Goal: Task Accomplishment & Management: Complete application form

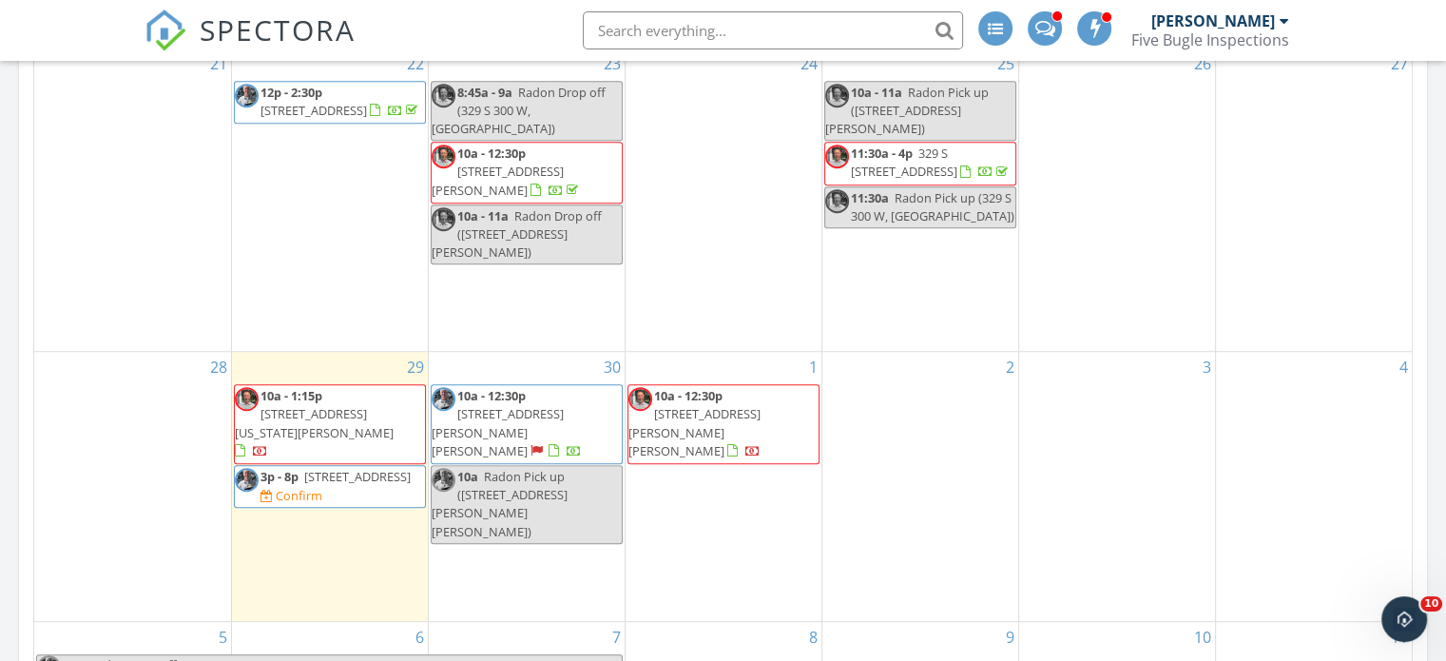
scroll to position [2188, 1475]
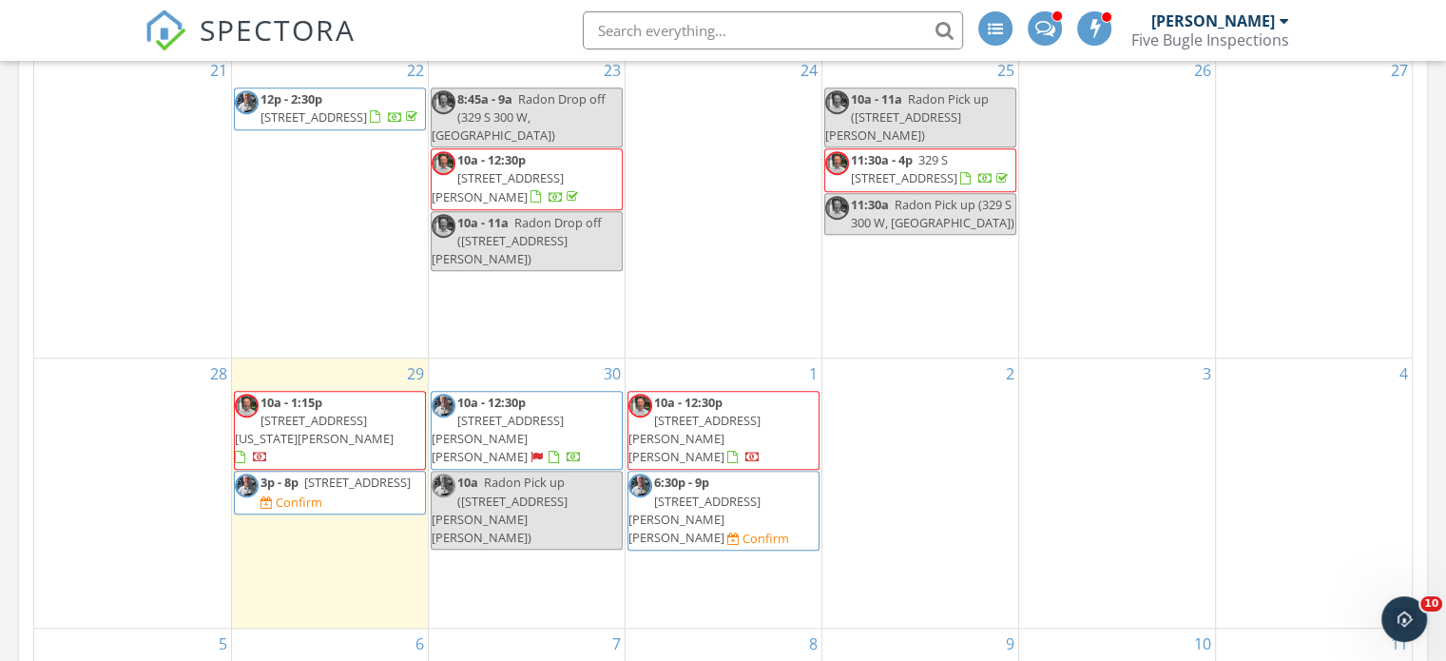
scroll to position [1089, 0]
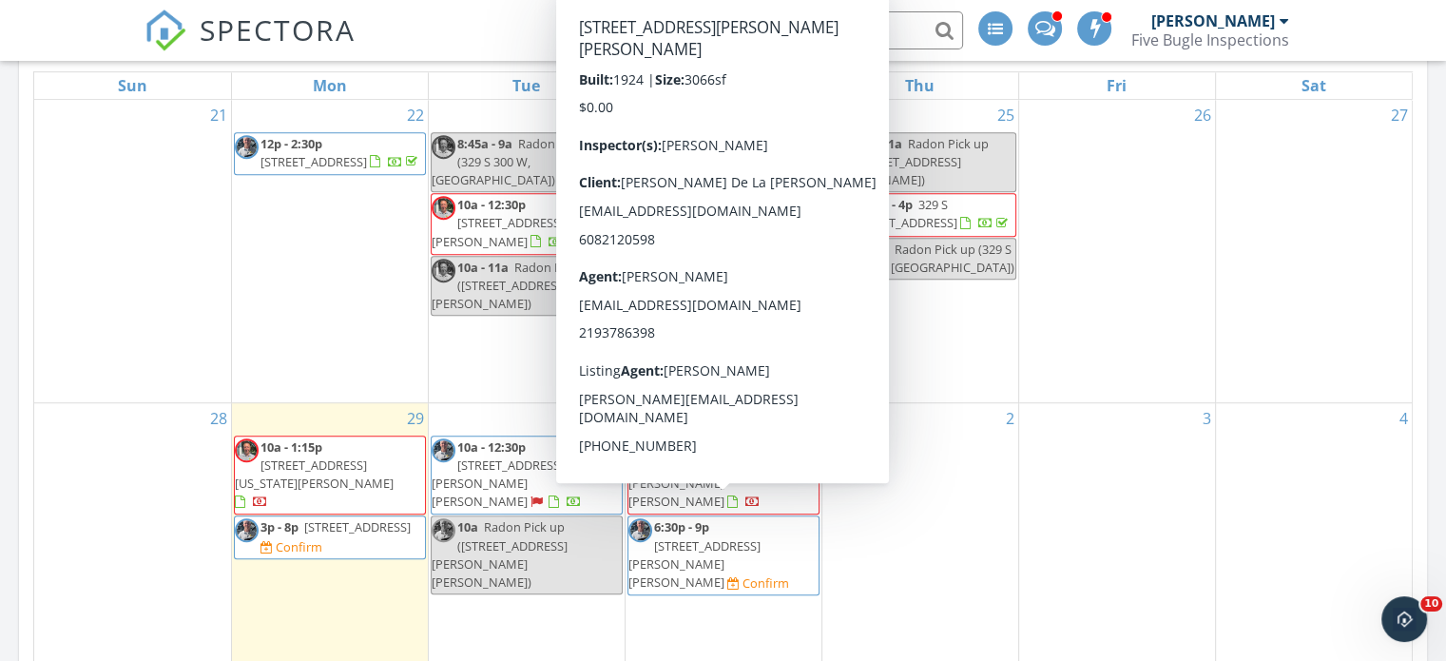
click at [730, 537] on span "6523 Jackson ave, Hammond 46324" at bounding box center [694, 563] width 132 height 53
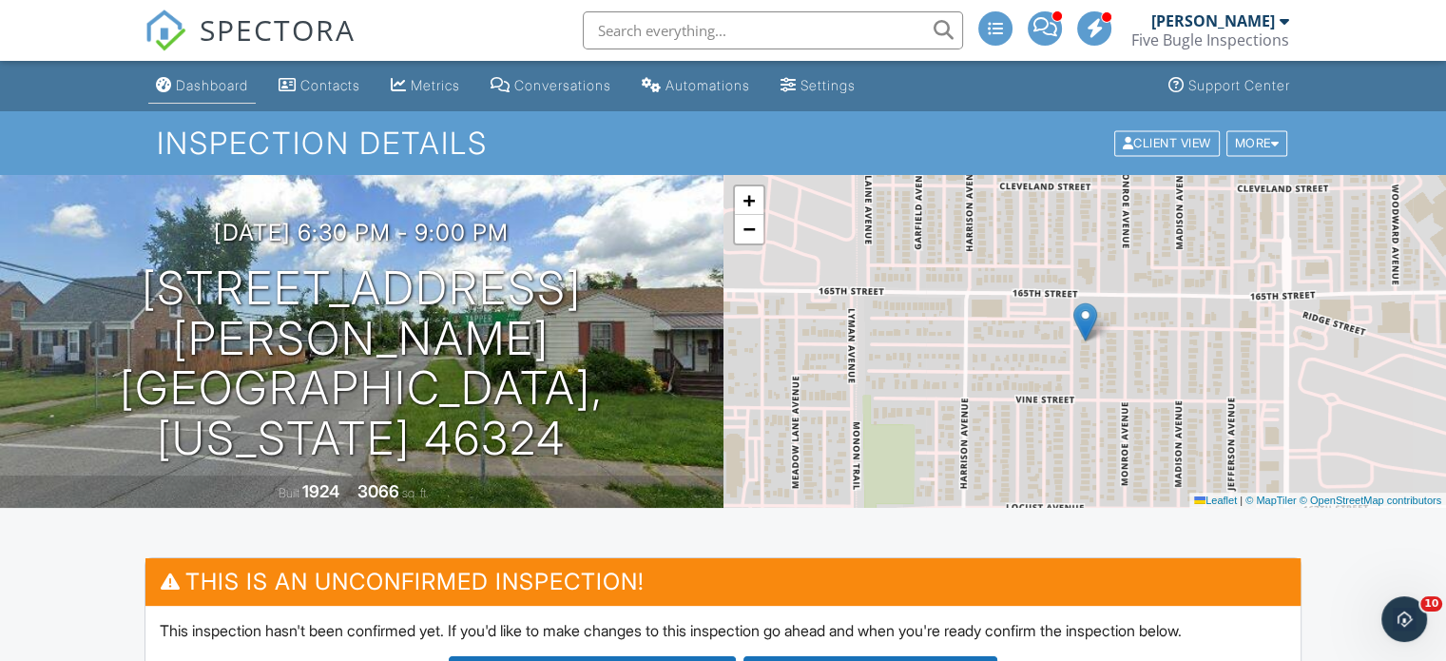
click at [209, 90] on div "Dashboard" at bounding box center [212, 85] width 72 height 16
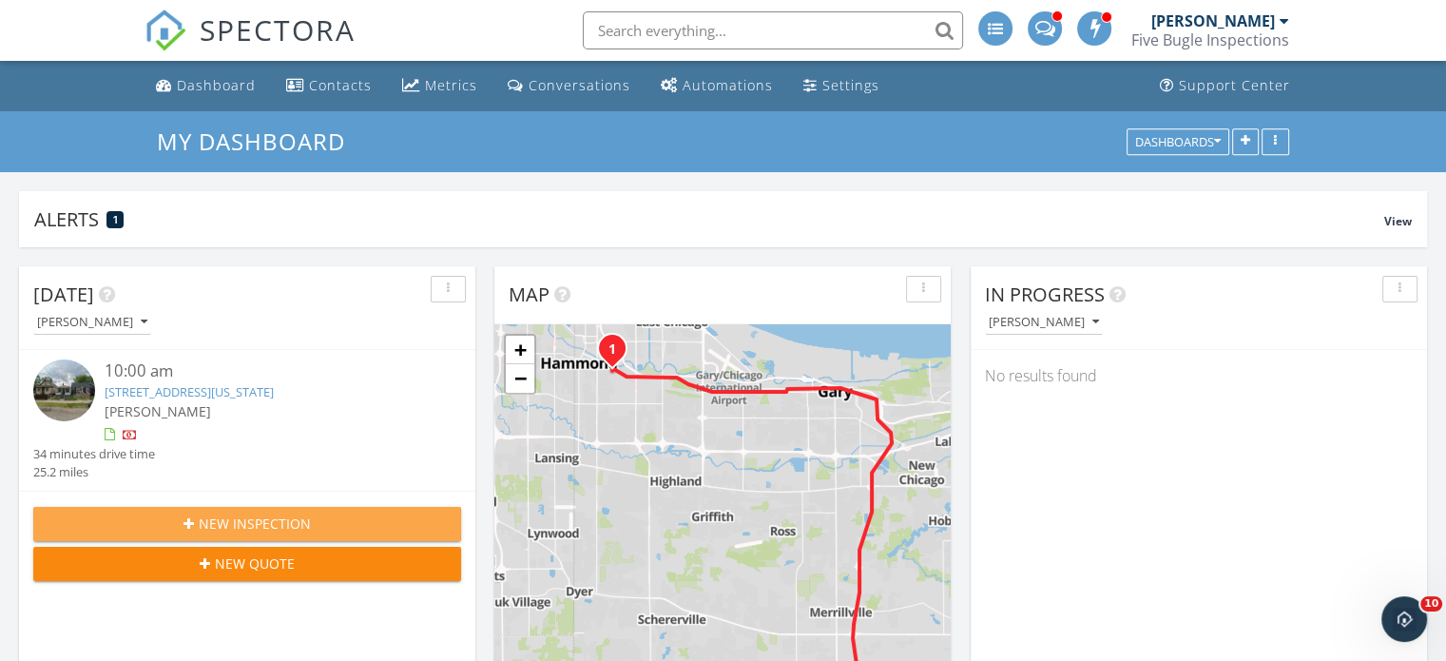
click at [167, 519] on div "New Inspection" at bounding box center [246, 523] width 397 height 20
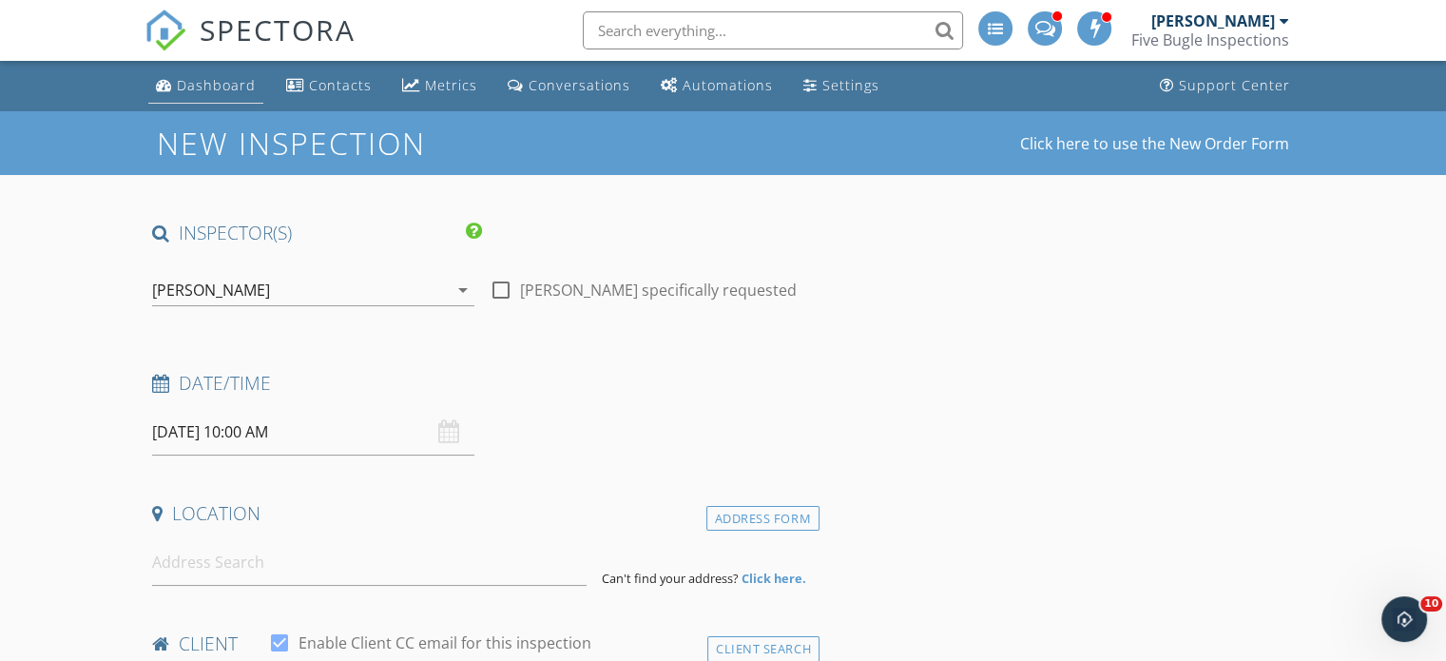
click at [191, 74] on link "Dashboard" at bounding box center [205, 85] width 115 height 35
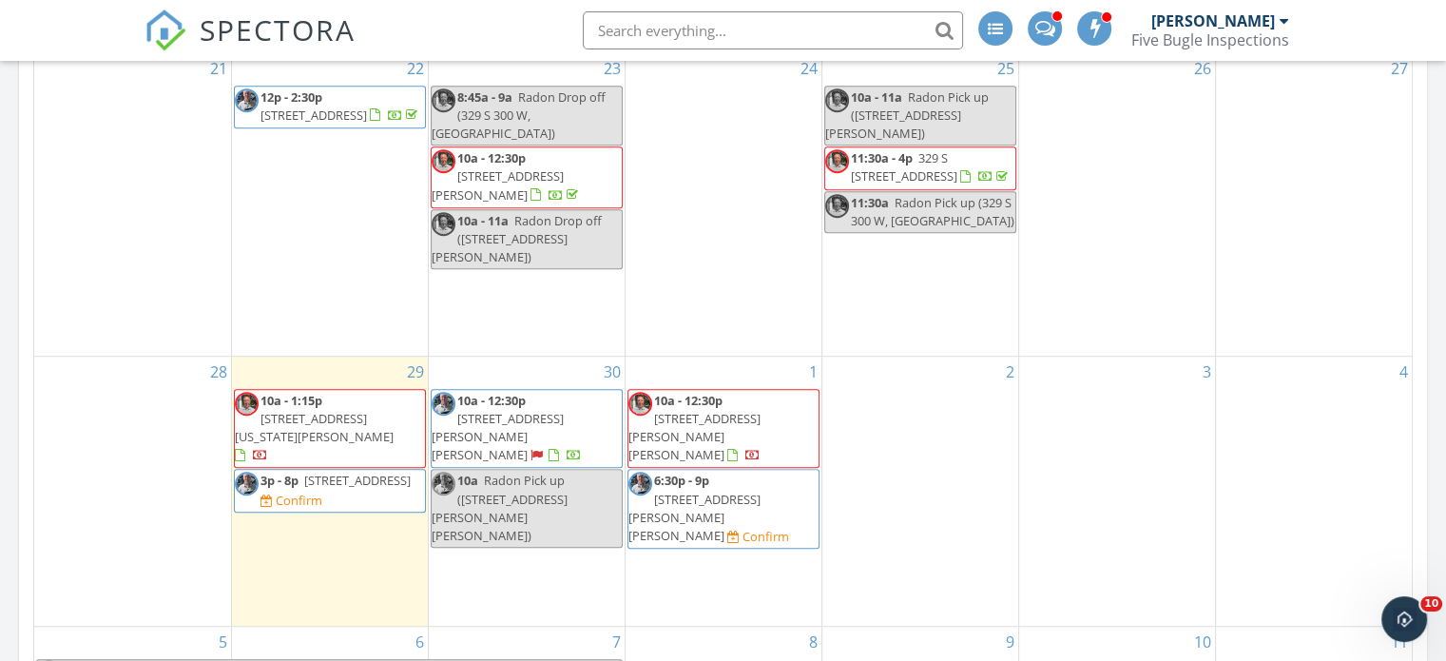
scroll to position [1141, 0]
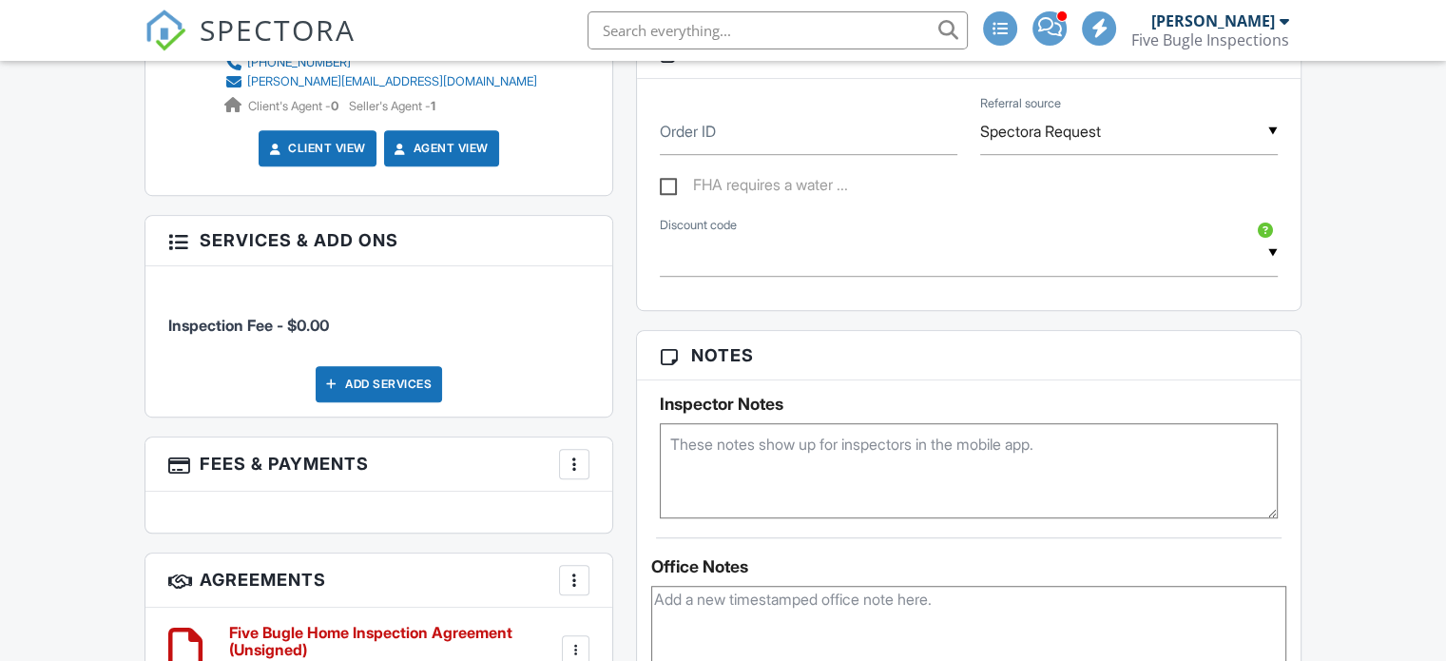
click at [350, 386] on div "Add Services" at bounding box center [379, 384] width 126 height 36
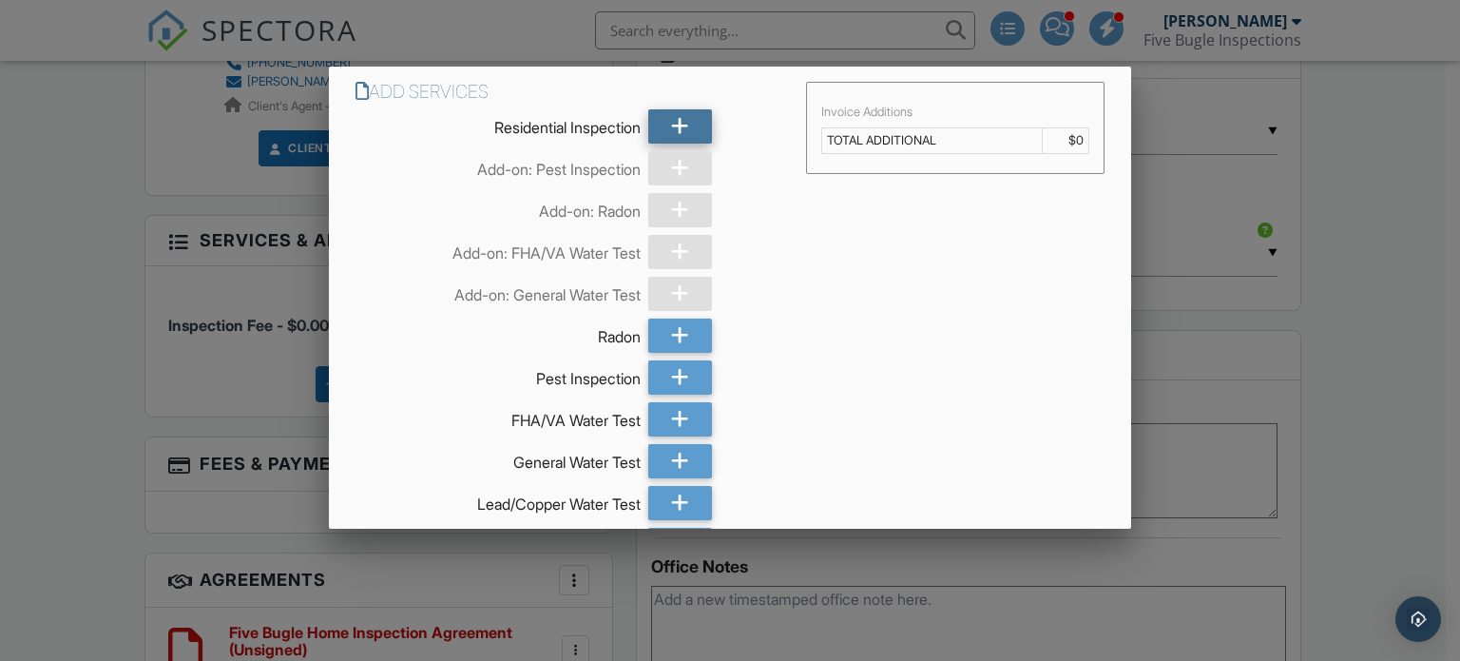
click at [693, 122] on div at bounding box center [680, 126] width 64 height 34
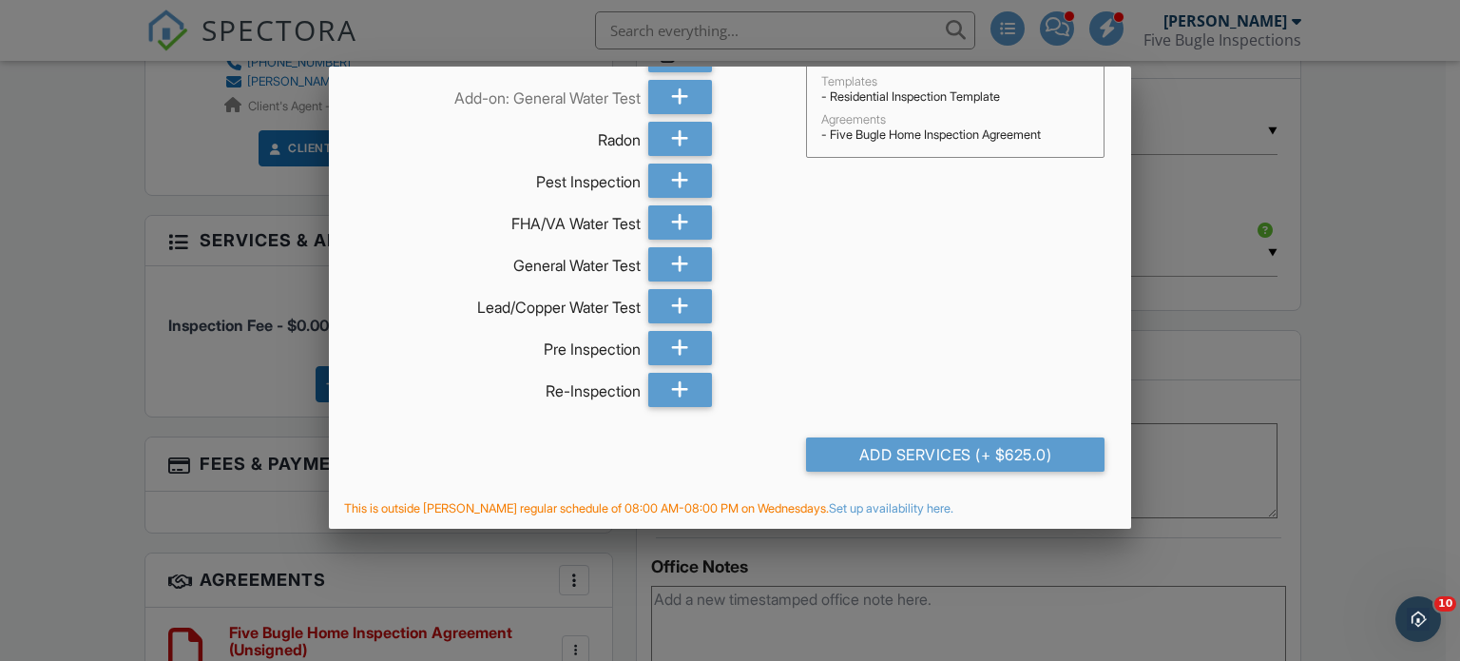
scroll to position [199, 0]
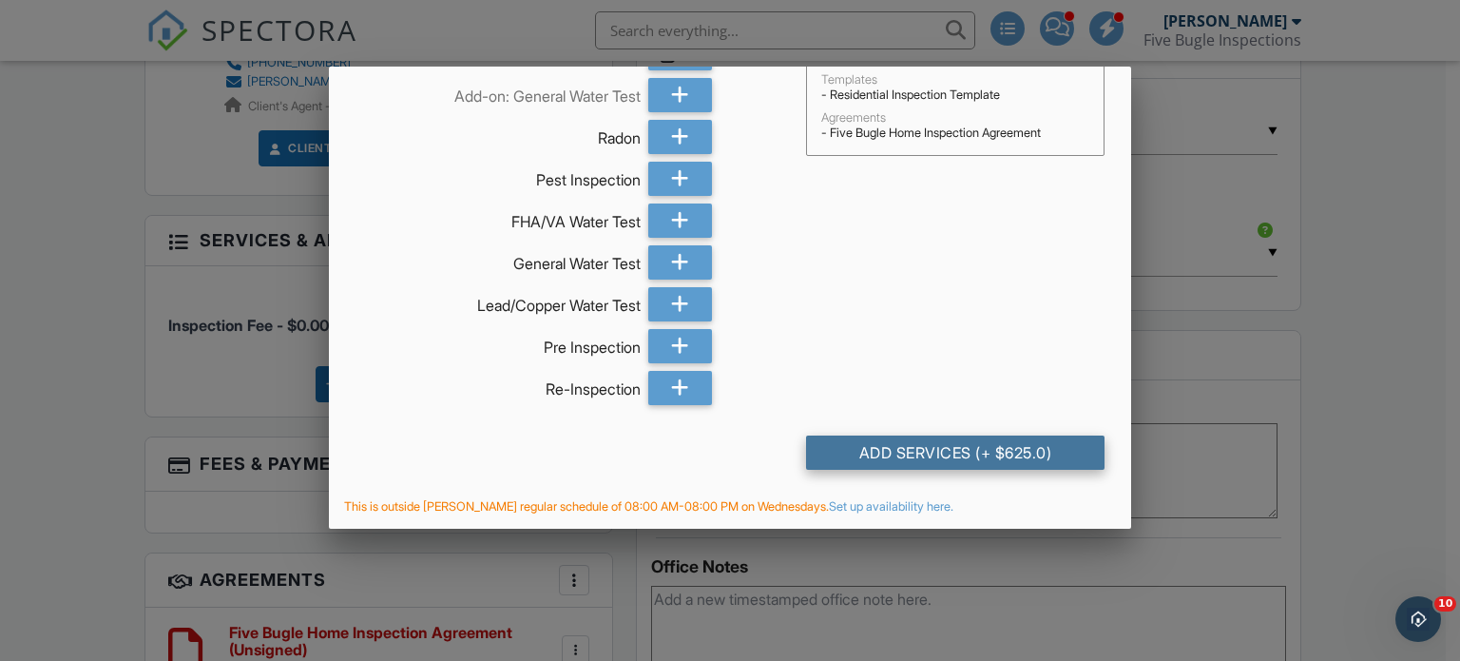
click at [877, 450] on div "Add Services (+ $625.0)" at bounding box center [955, 452] width 299 height 34
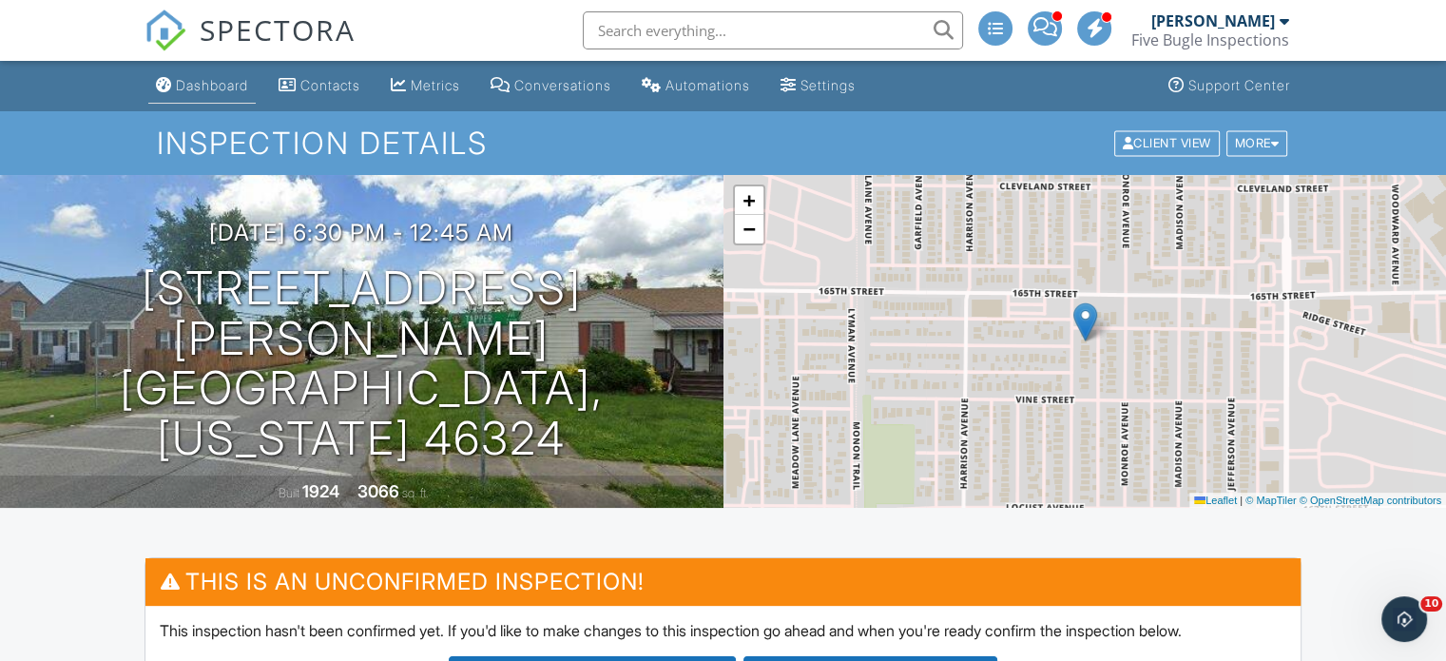
click at [226, 86] on div "Dashboard" at bounding box center [212, 85] width 72 height 16
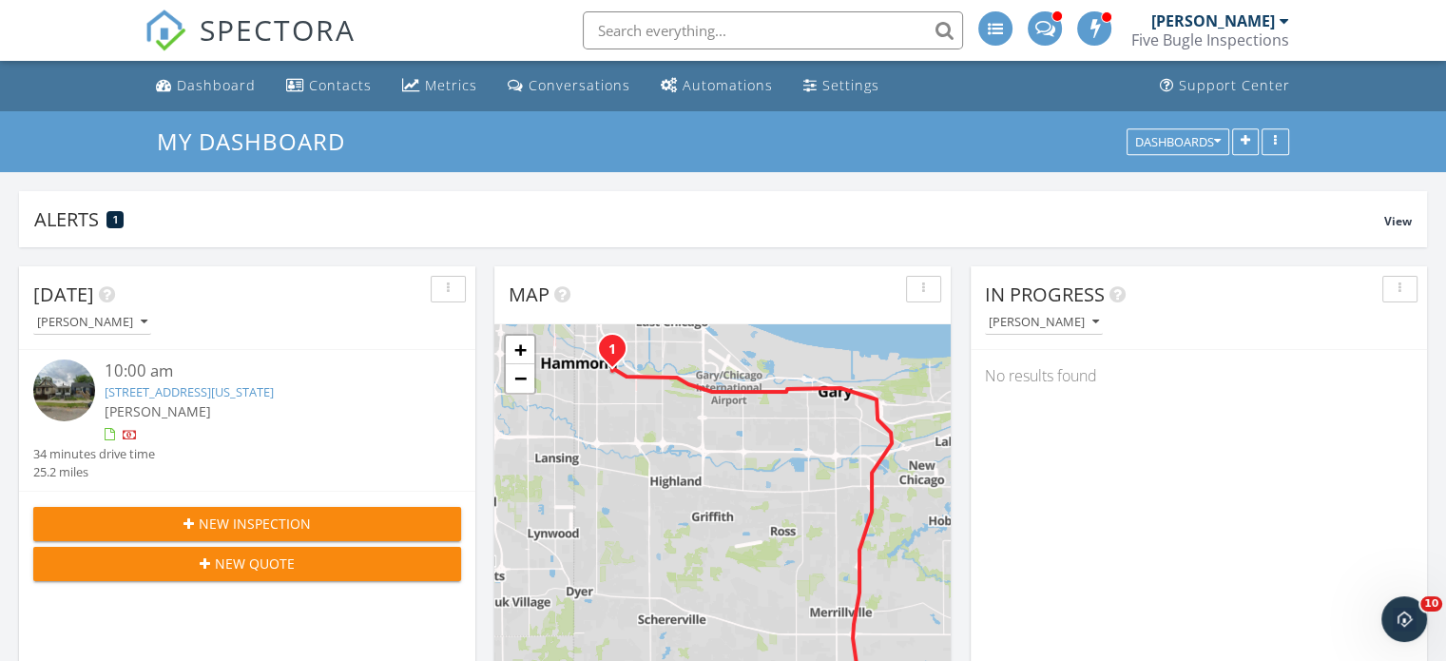
click at [224, 520] on span "New Inspection" at bounding box center [255, 523] width 112 height 20
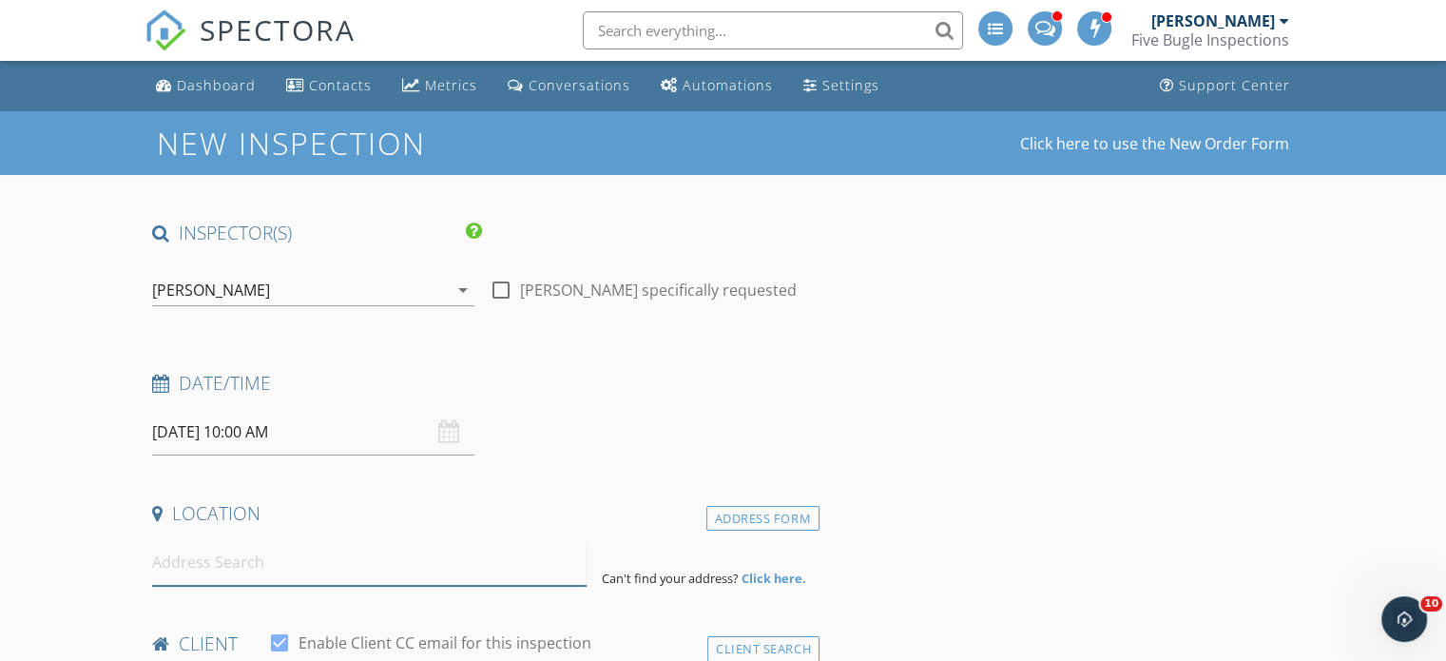
click at [203, 569] on input at bounding box center [369, 562] width 434 height 47
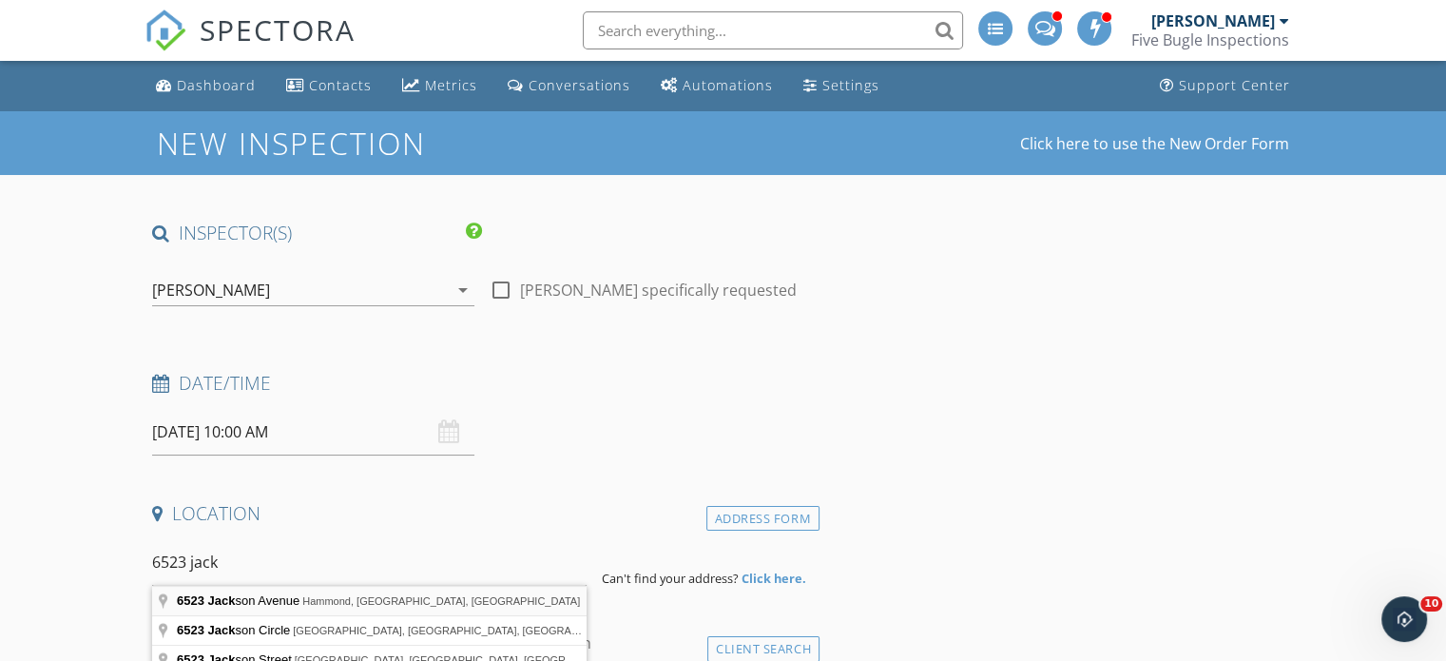
type input "[STREET_ADDRESS][PERSON_NAME]"
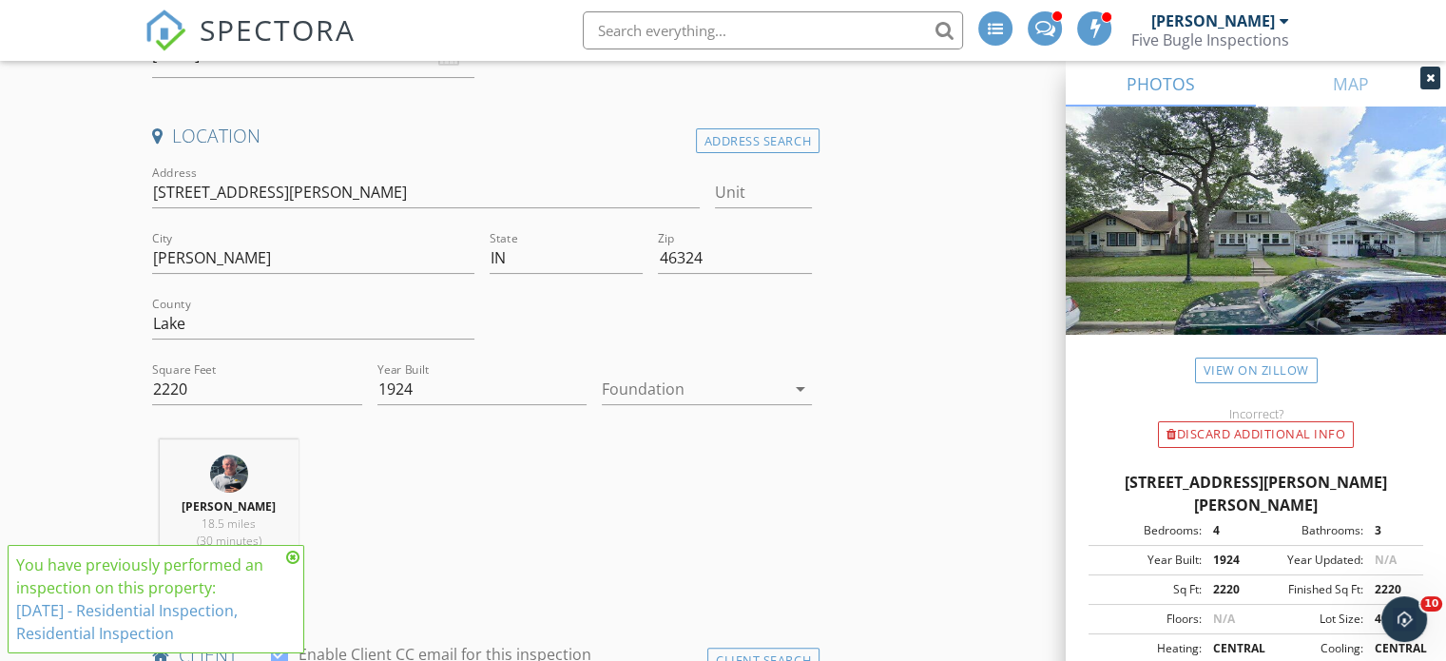
scroll to position [380, 0]
click at [294, 557] on icon at bounding box center [292, 556] width 13 height 15
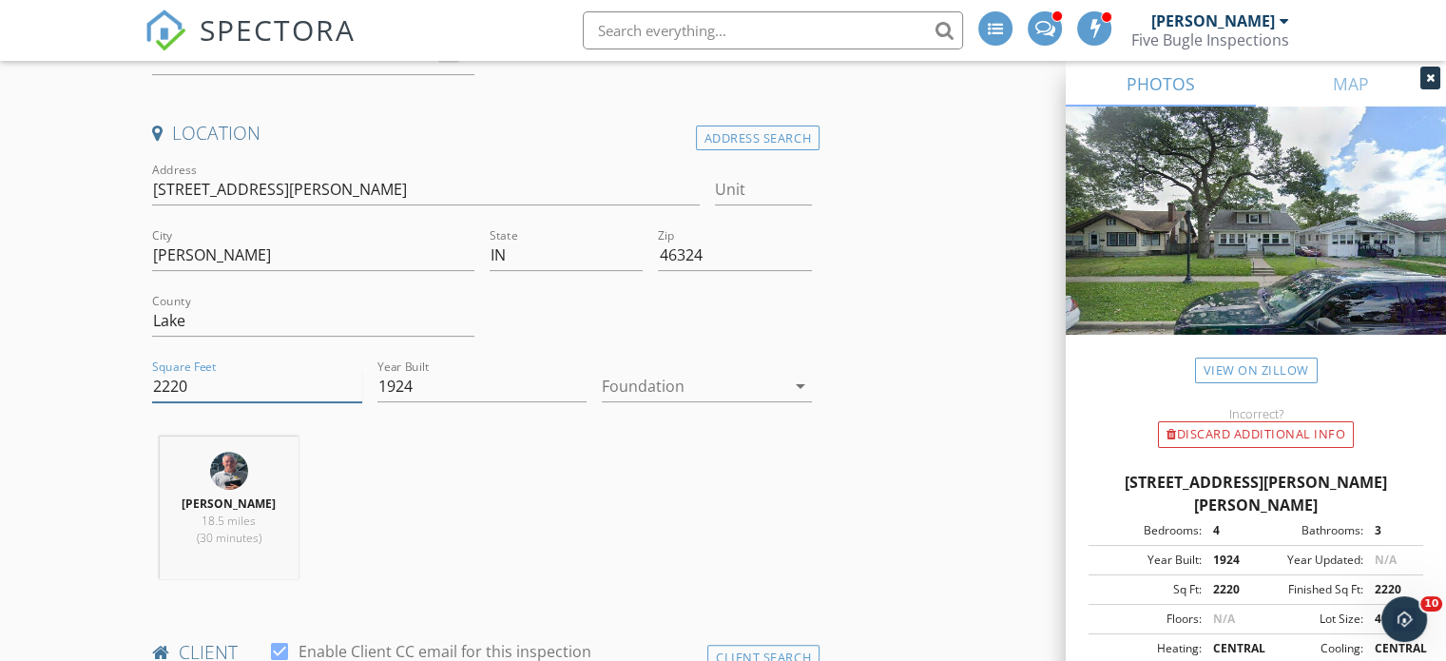
drag, startPoint x: 211, startPoint y: 383, endPoint x: 85, endPoint y: 388, distance: 126.5
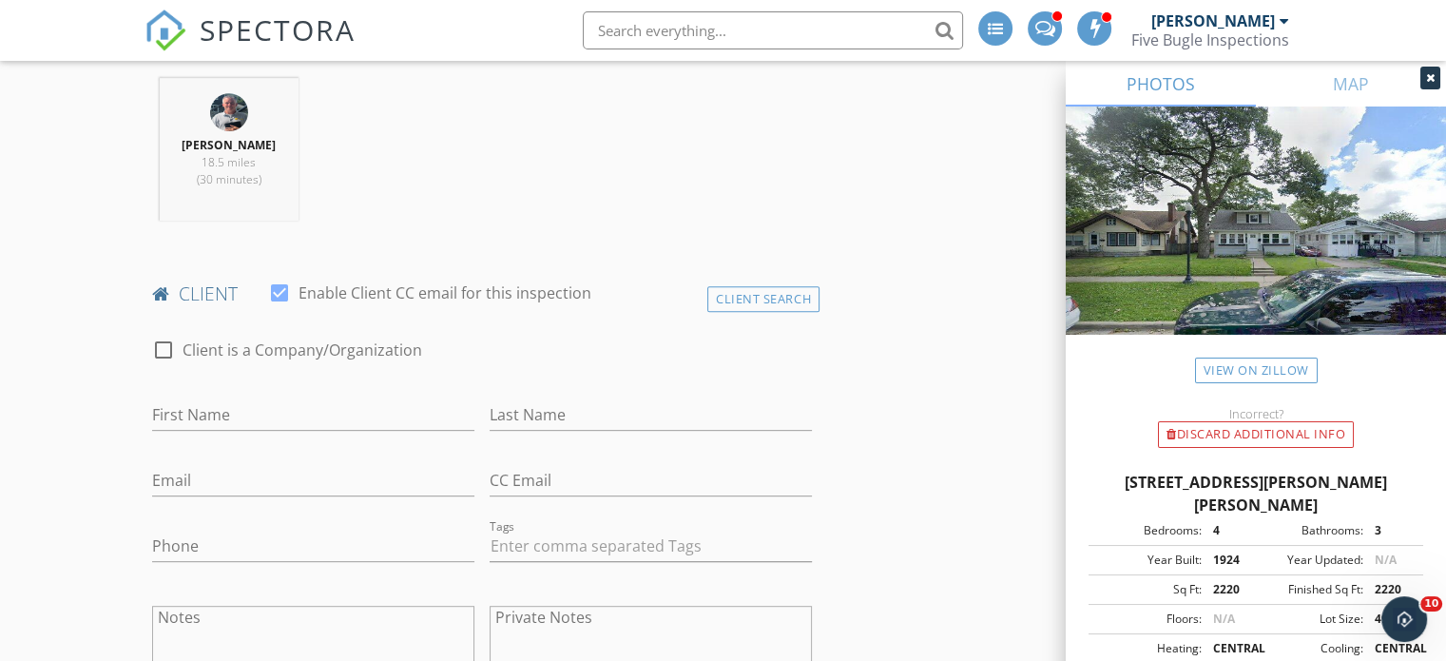
scroll to position [761, 0]
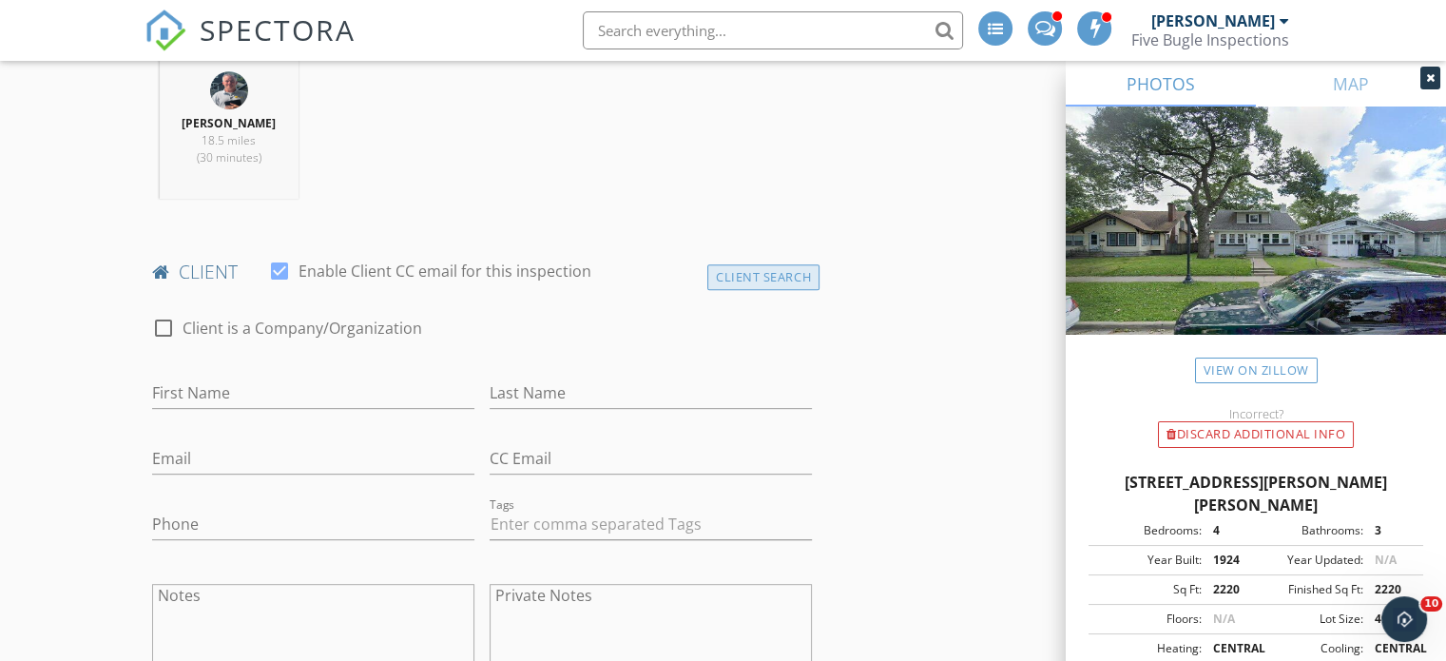
click at [723, 280] on div "Client Search" at bounding box center [763, 277] width 112 height 26
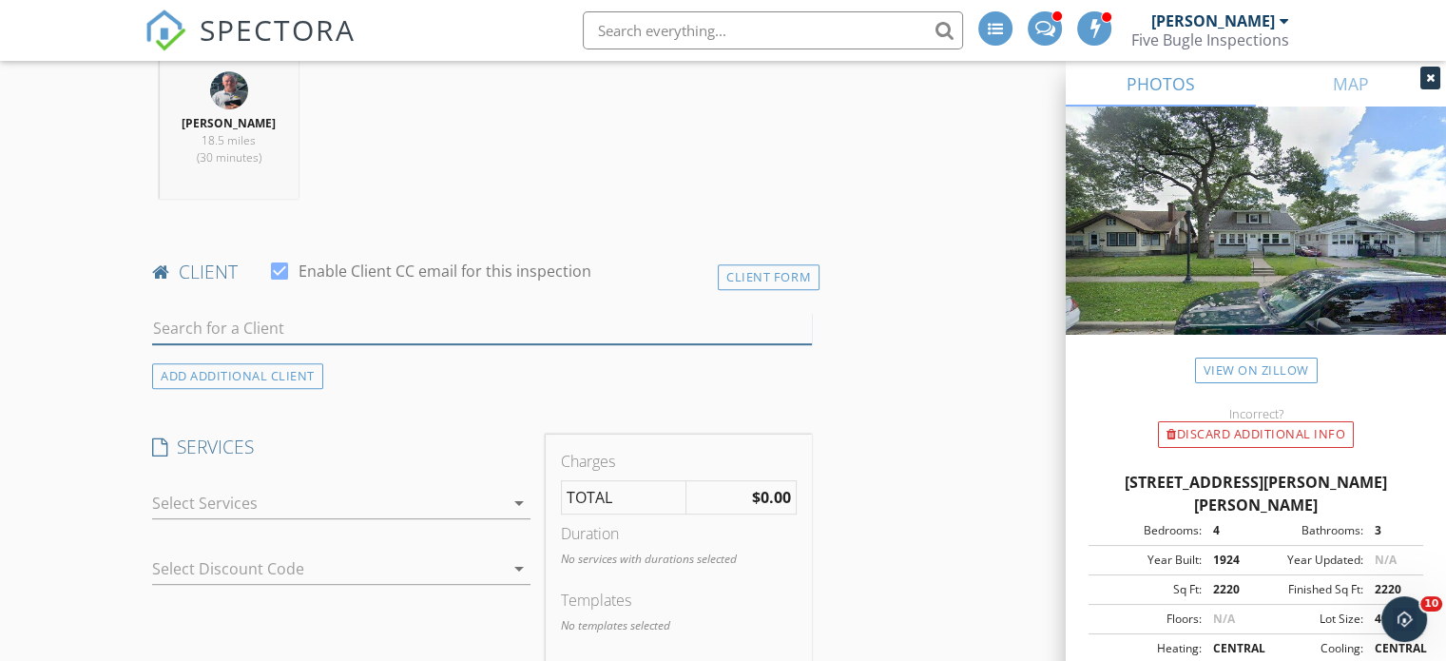
click at [471, 326] on input "text" at bounding box center [482, 328] width 660 height 31
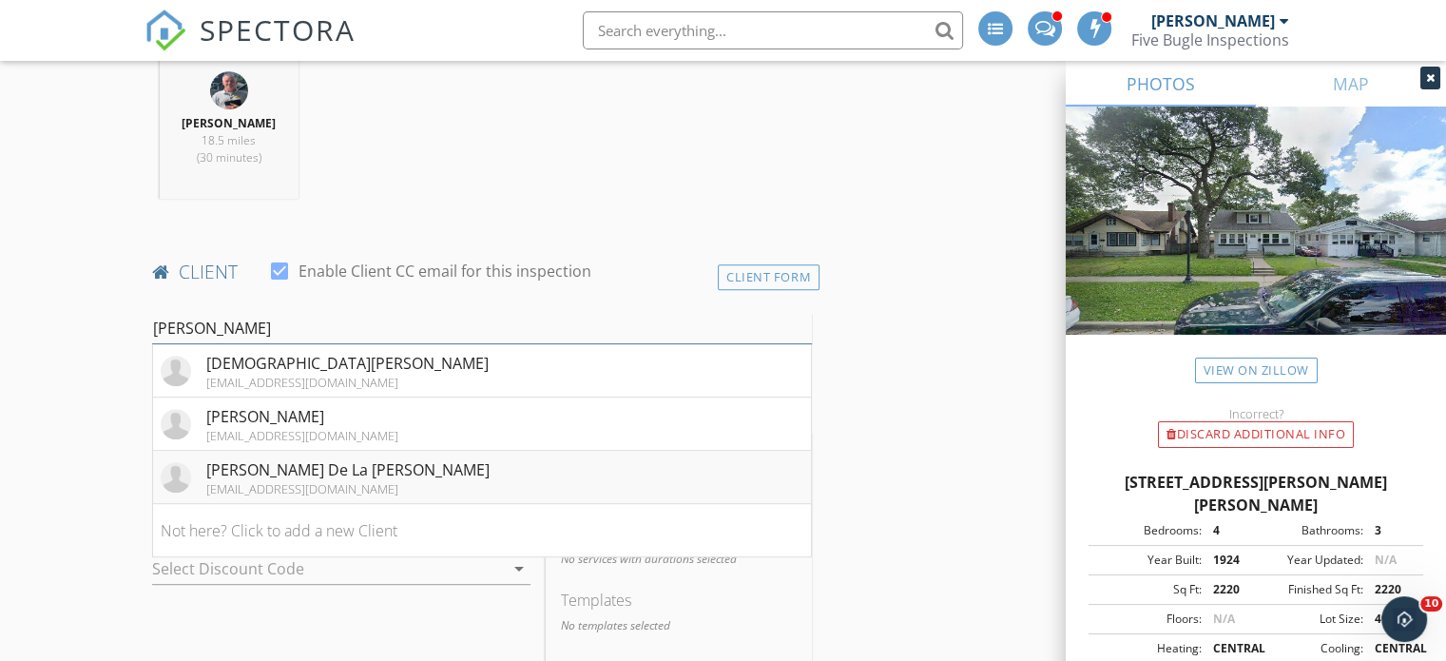
type input "[PERSON_NAME]"
click at [365, 468] on div "[PERSON_NAME] De La [PERSON_NAME]" at bounding box center [347, 469] width 283 height 23
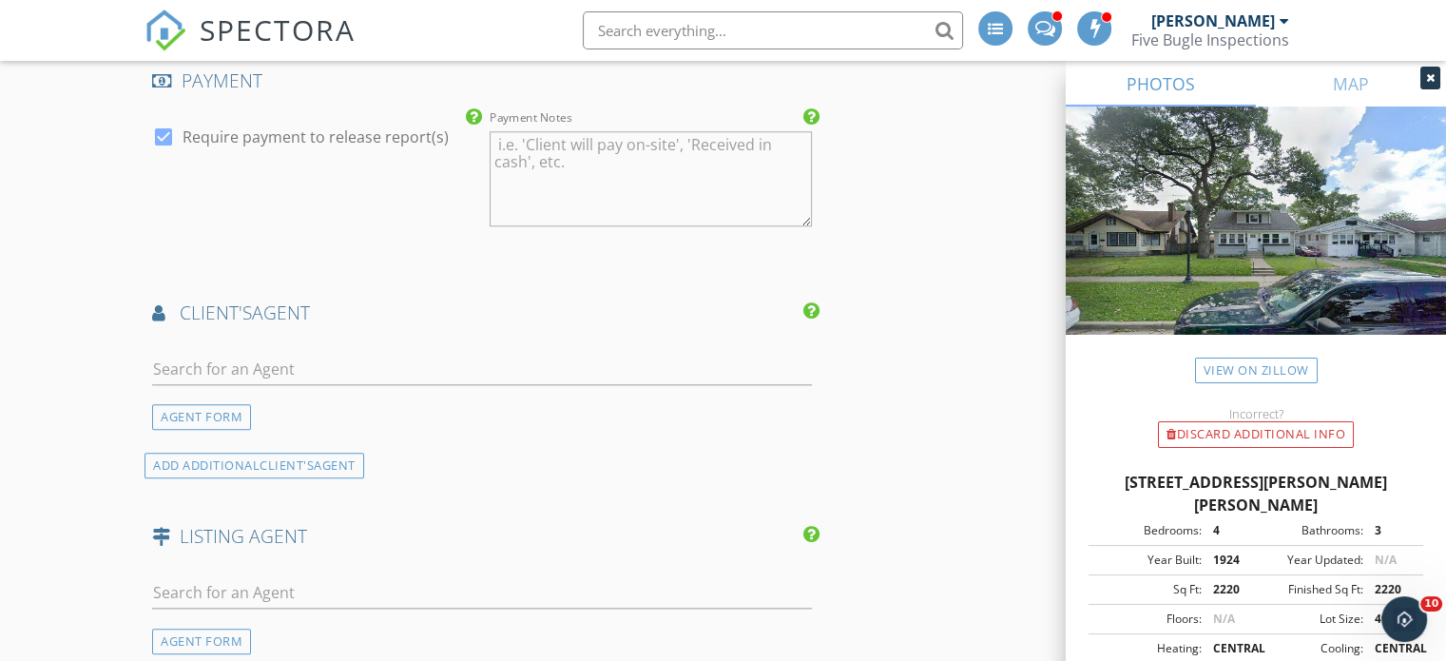
scroll to position [1996, 0]
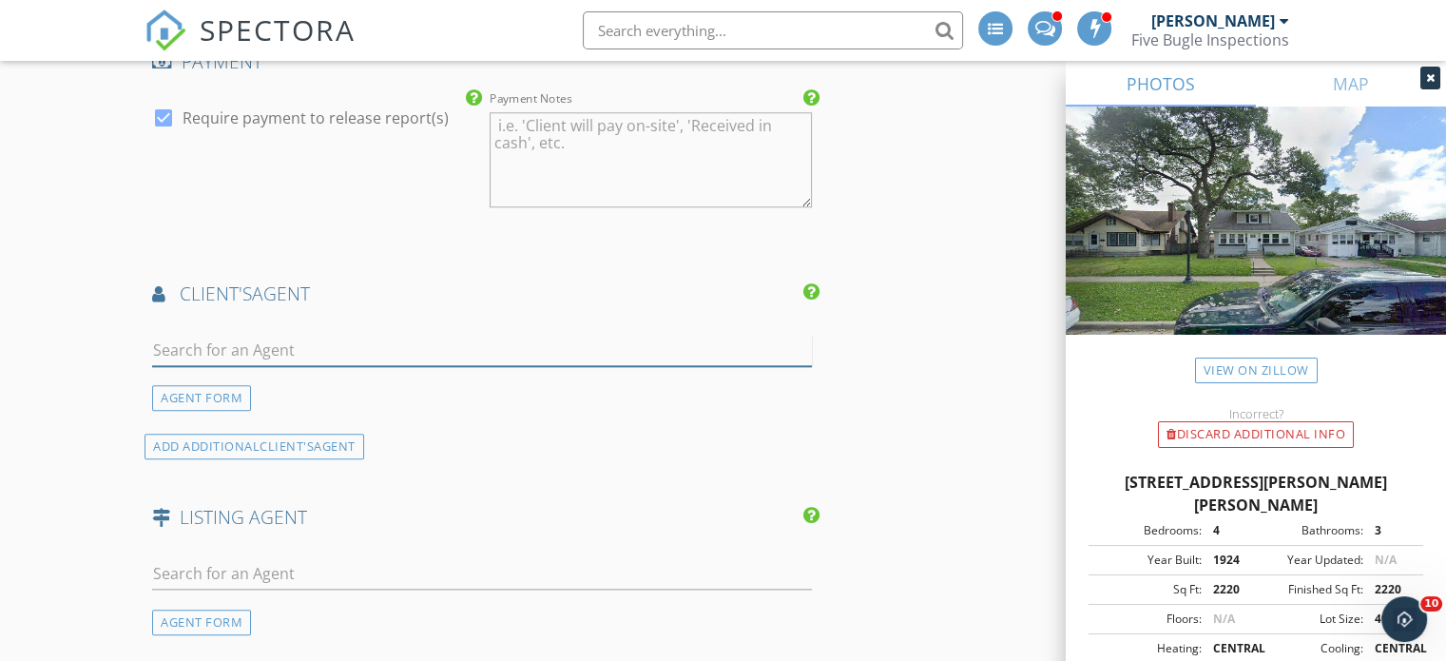
click at [203, 342] on input "text" at bounding box center [482, 350] width 660 height 31
type input "[PERSON_NAME]"
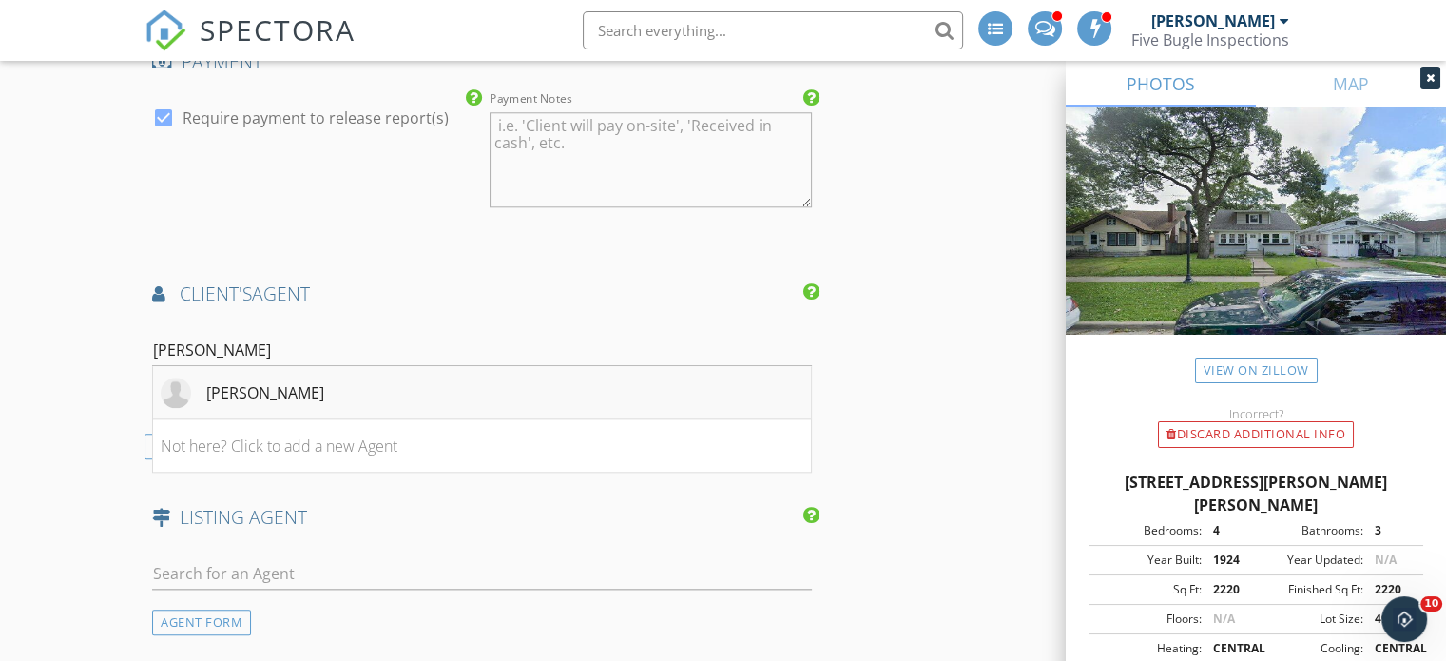
click at [225, 381] on div "[PERSON_NAME]" at bounding box center [265, 392] width 118 height 23
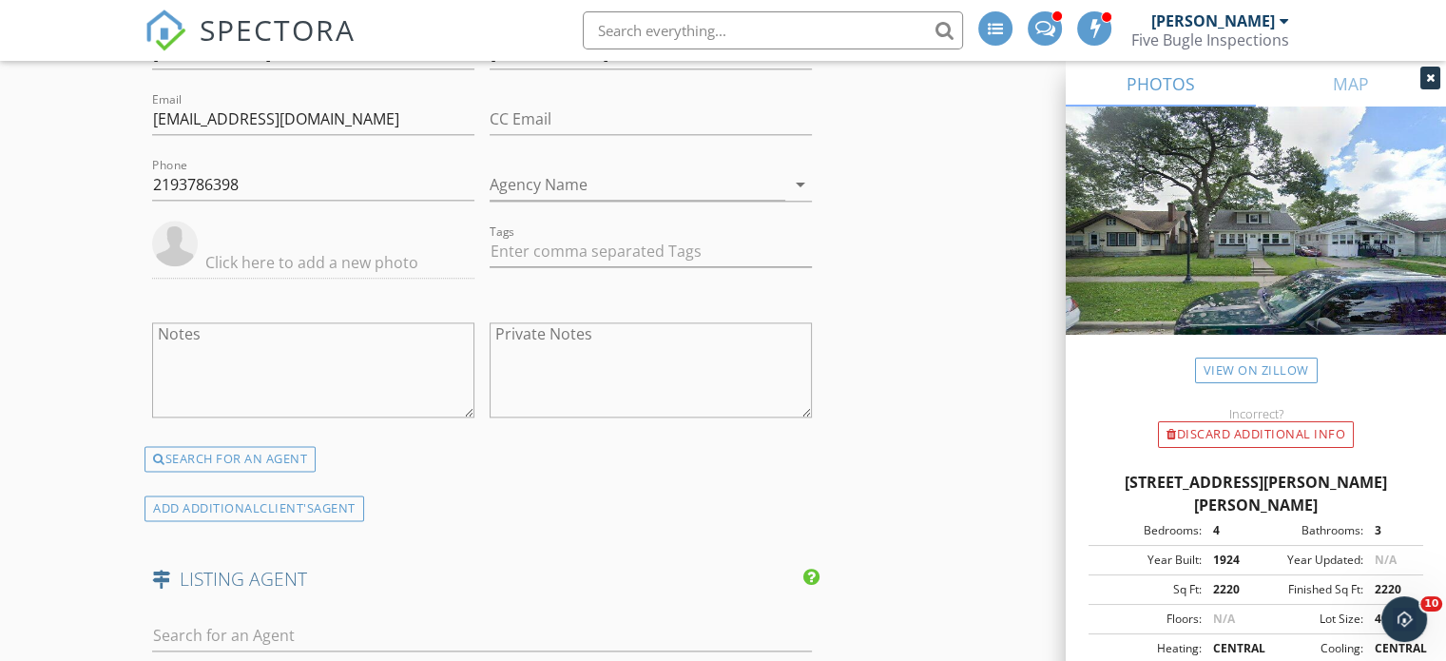
scroll to position [2472, 0]
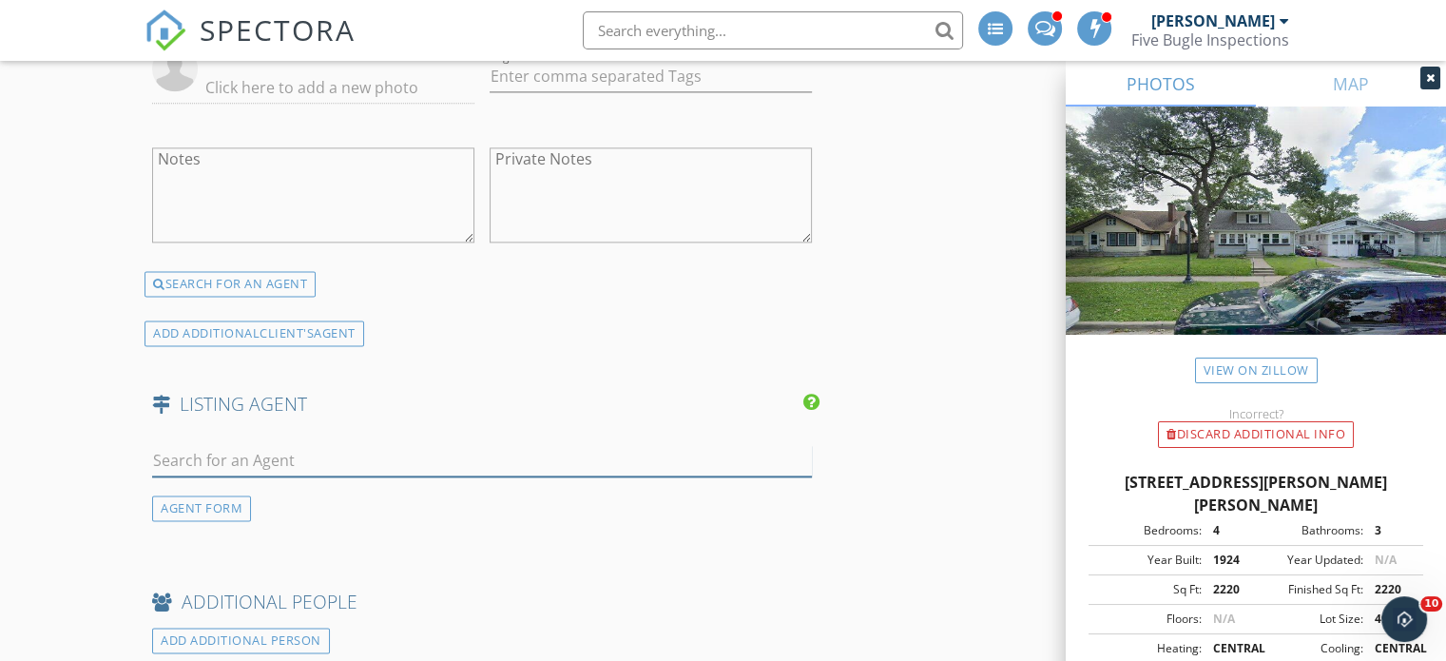
click at [190, 453] on input "text" at bounding box center [482, 460] width 660 height 31
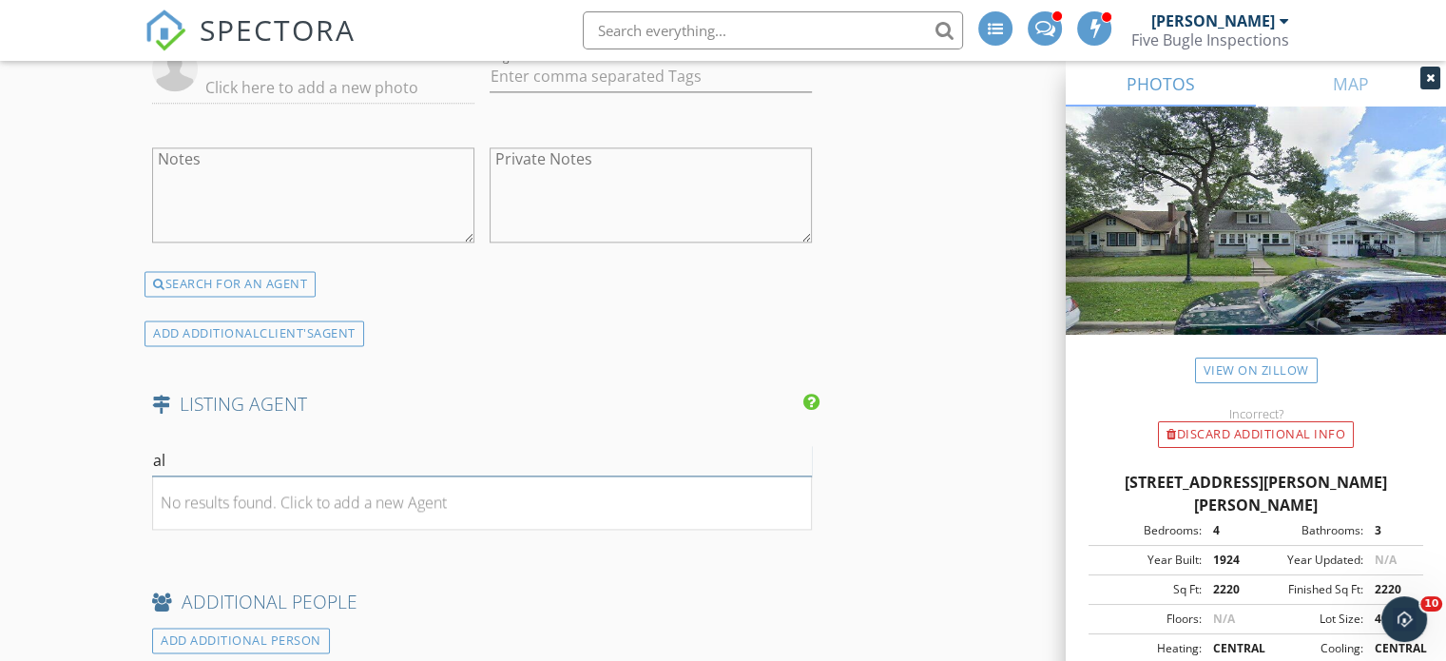
type input "a"
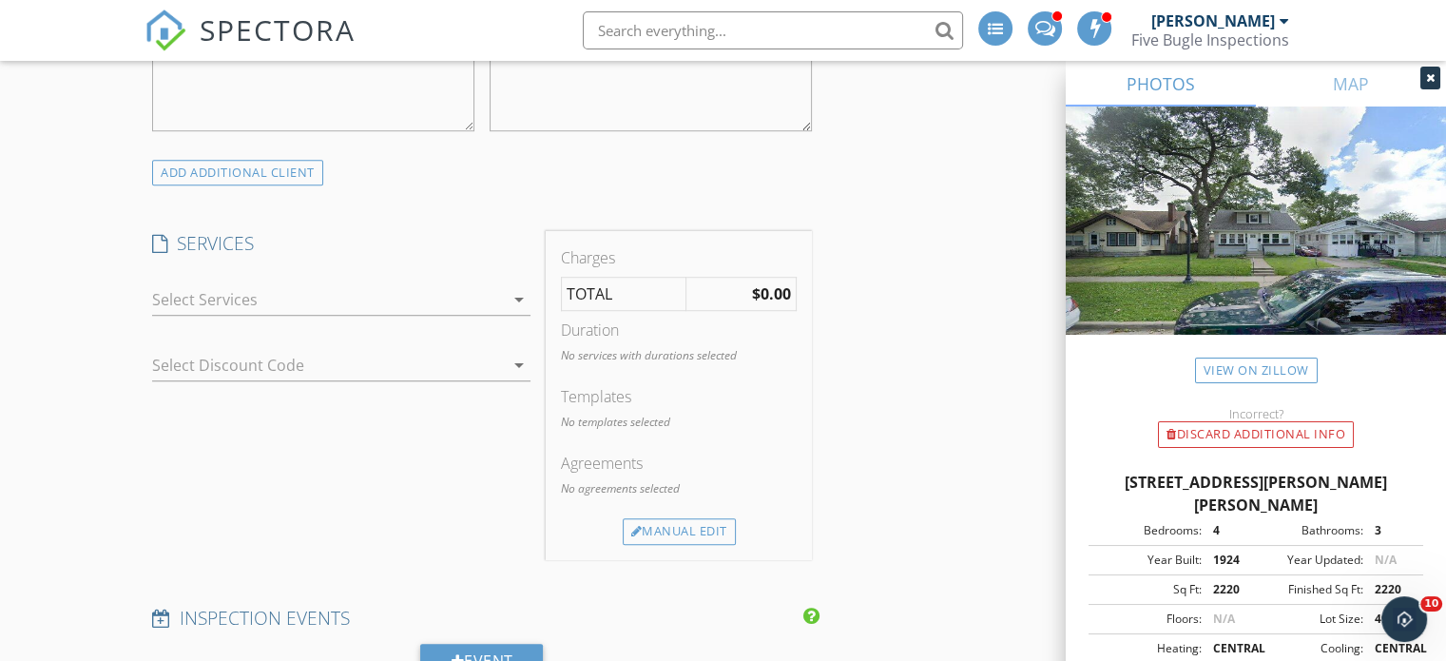
scroll to position [1236, 0]
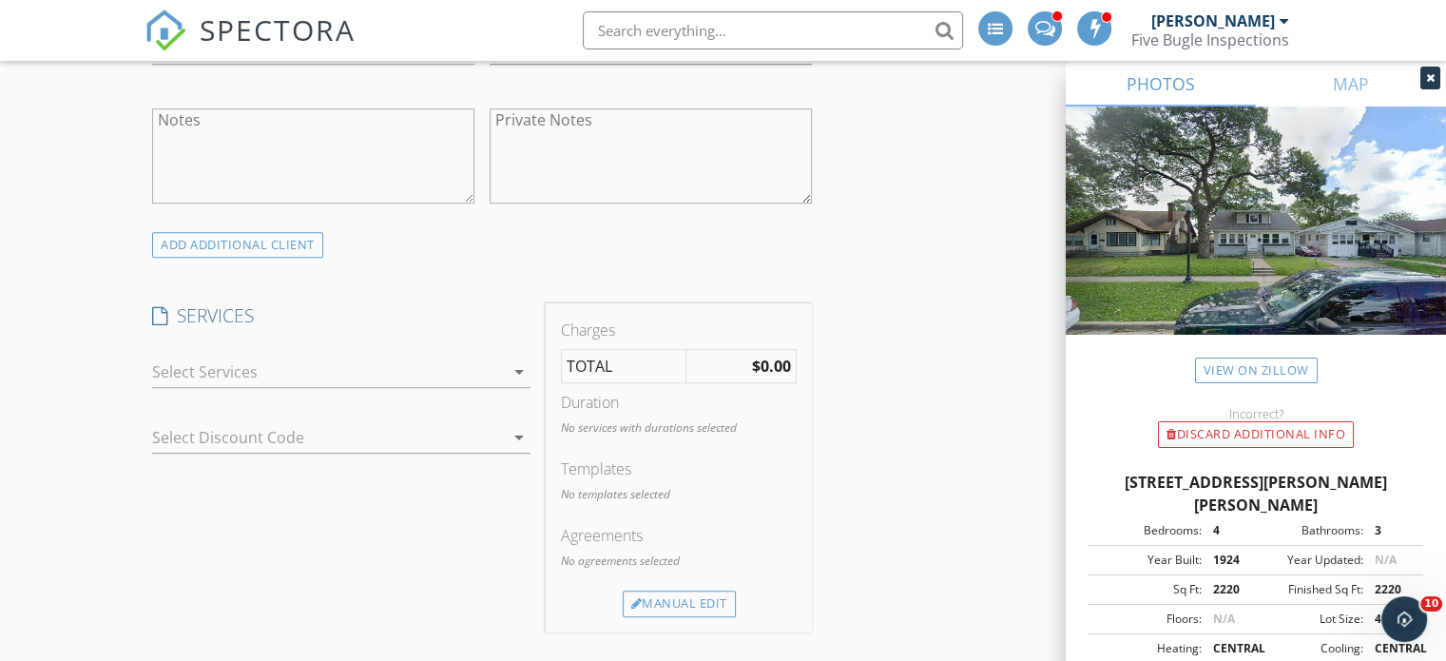
click at [211, 376] on div at bounding box center [328, 372] width 352 height 30
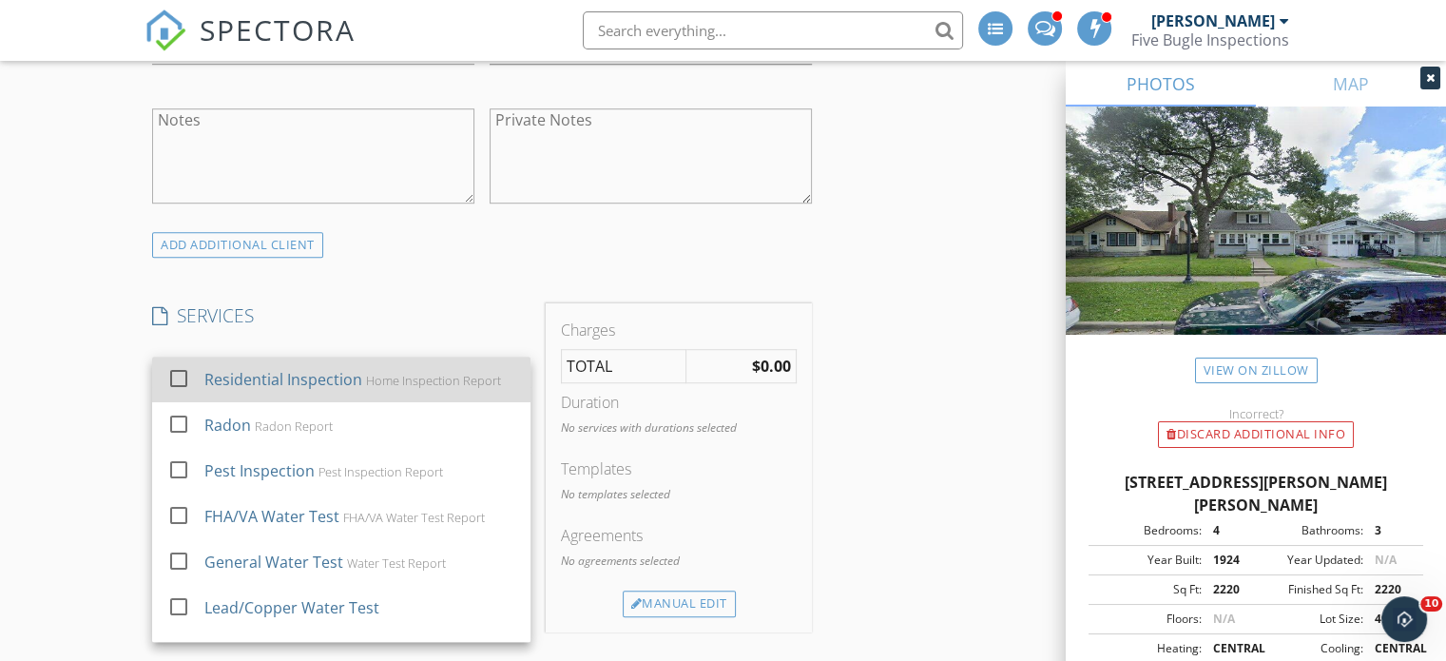
click at [179, 379] on div at bounding box center [179, 378] width 32 height 32
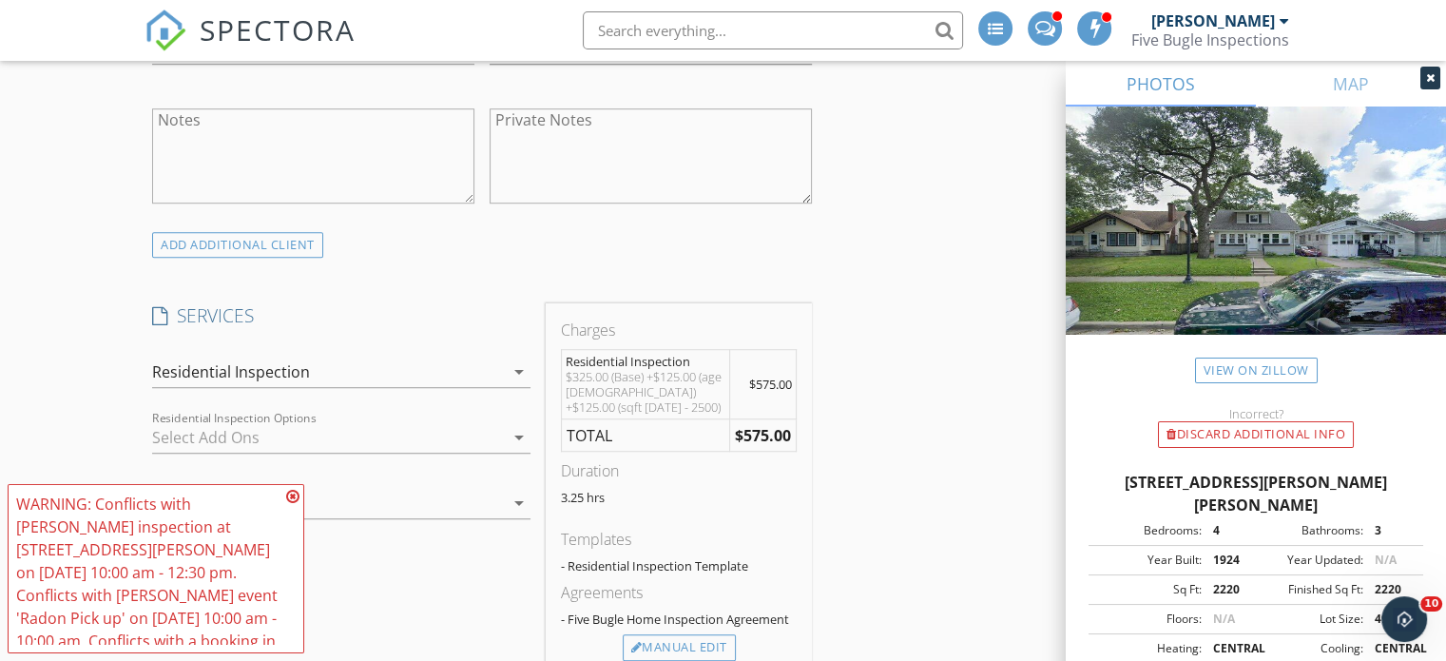
drag, startPoint x: 293, startPoint y: 497, endPoint x: 238, endPoint y: 484, distance: 56.7
click at [292, 497] on icon at bounding box center [292, 496] width 13 height 15
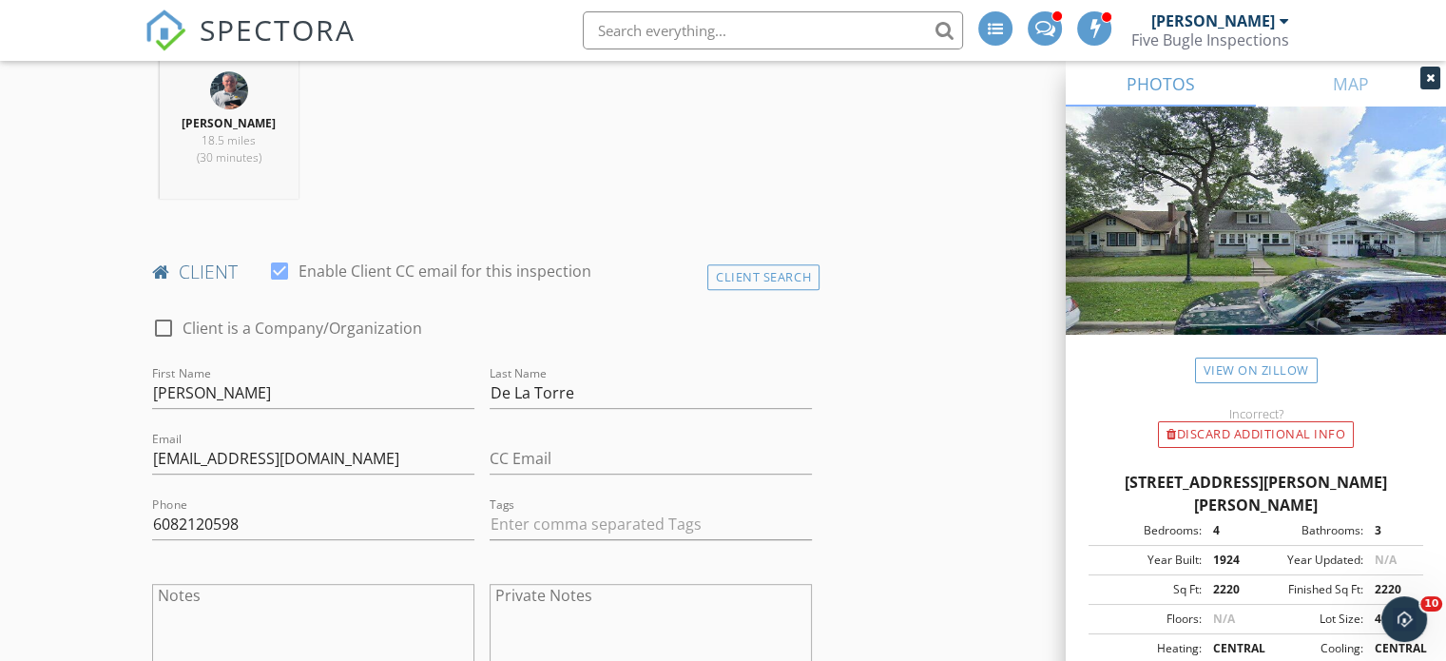
scroll to position [475, 0]
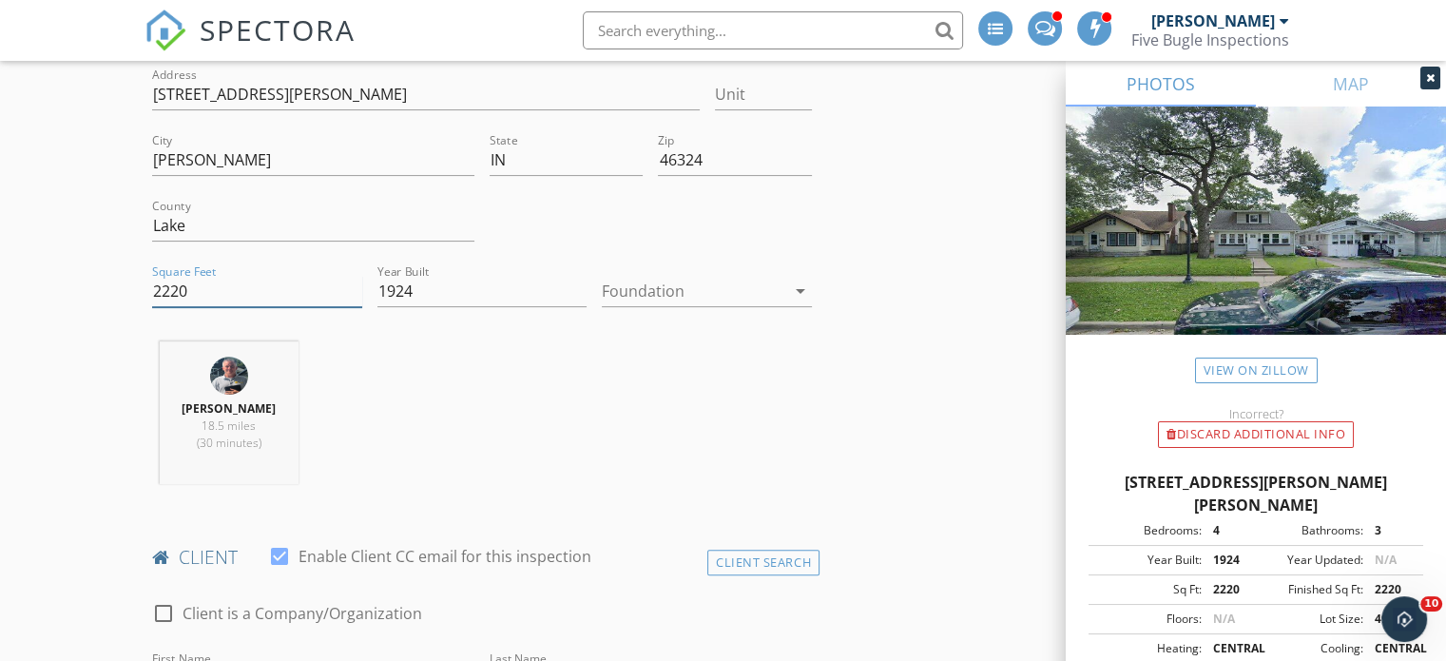
drag, startPoint x: 145, startPoint y: 298, endPoint x: 44, endPoint y: 301, distance: 101.8
type input "3066"
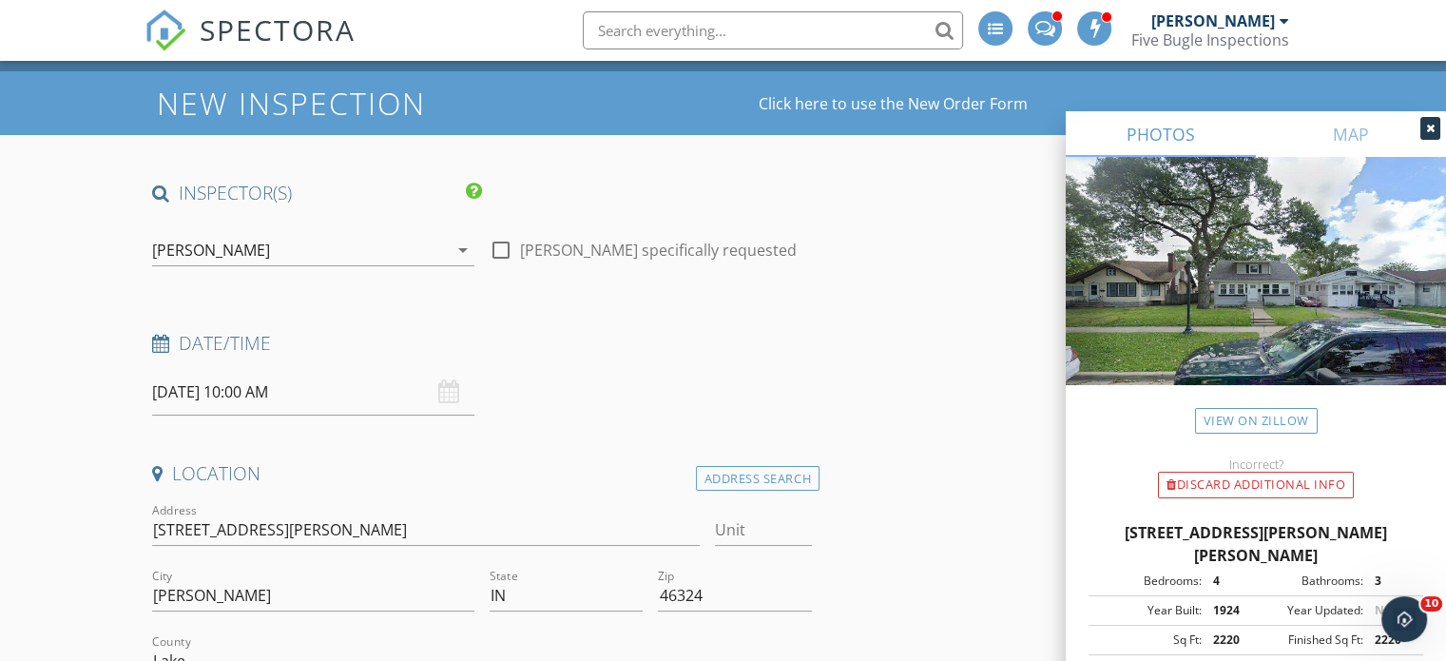
scroll to position [0, 0]
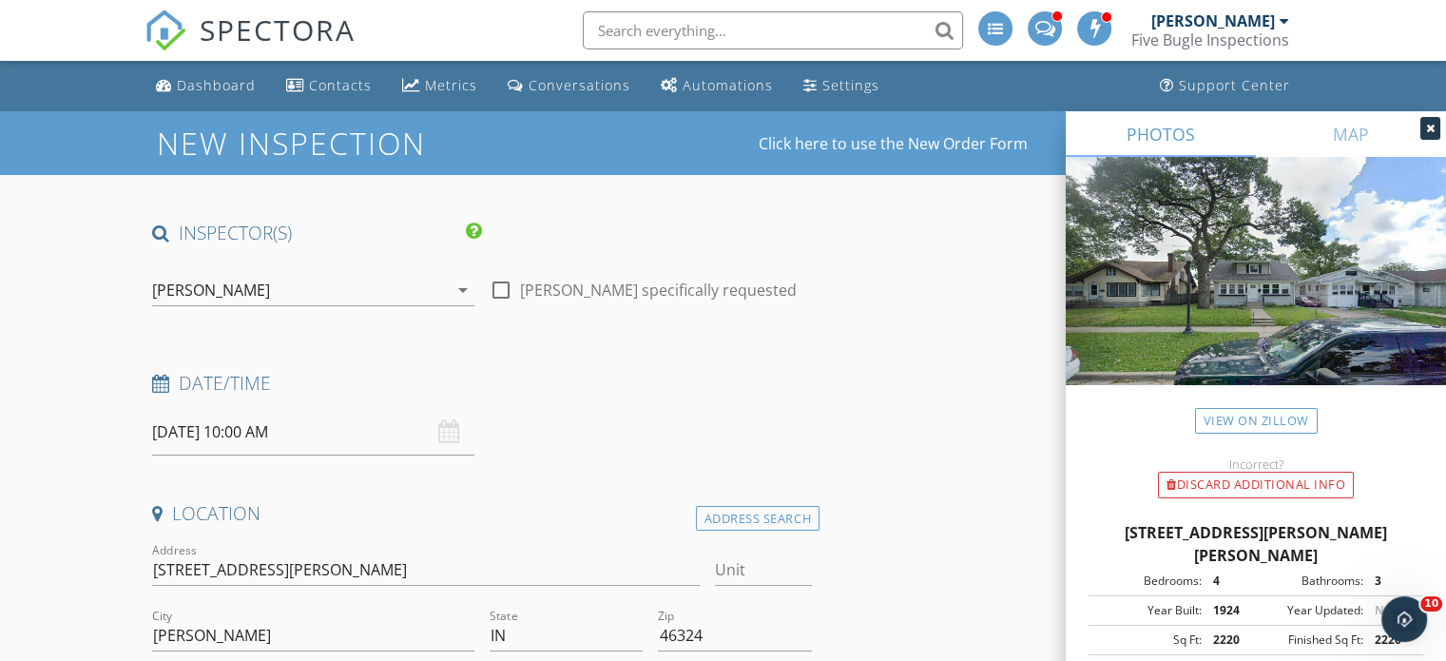
click at [208, 286] on div "[PERSON_NAME]" at bounding box center [211, 289] width 118 height 17
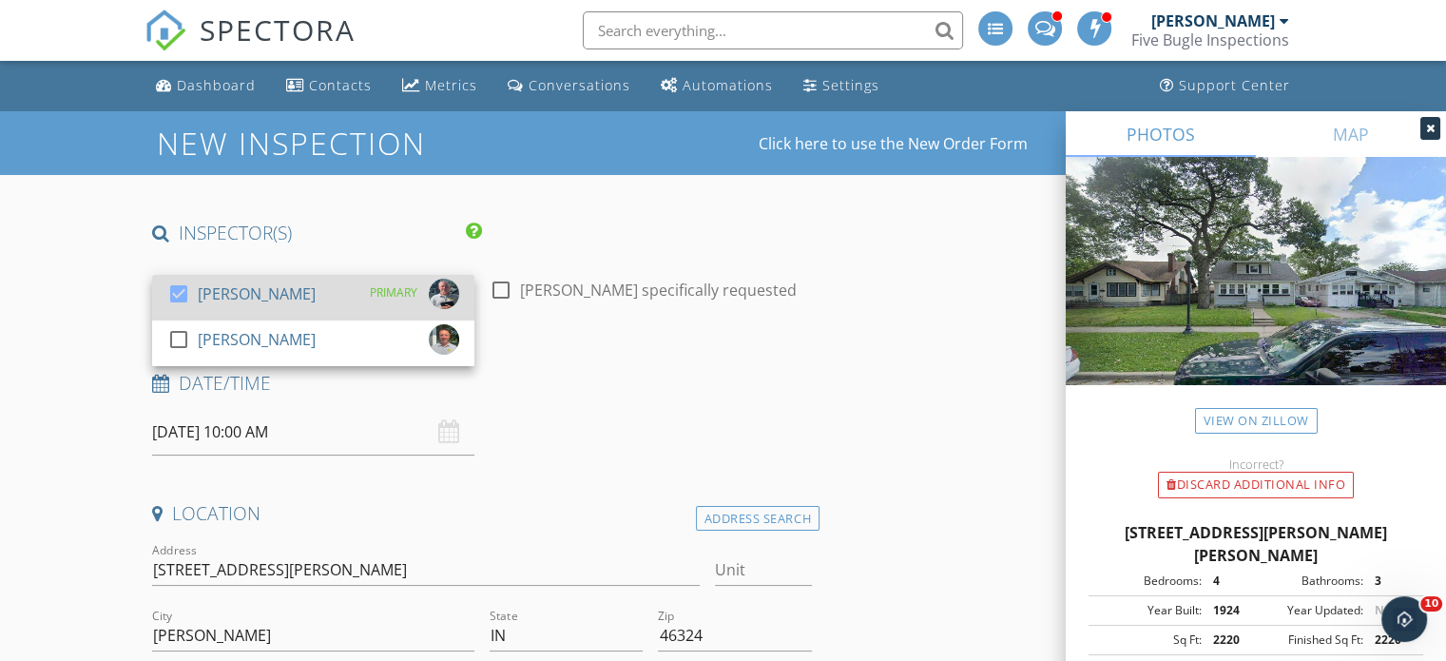
click at [174, 291] on div at bounding box center [179, 294] width 32 height 32
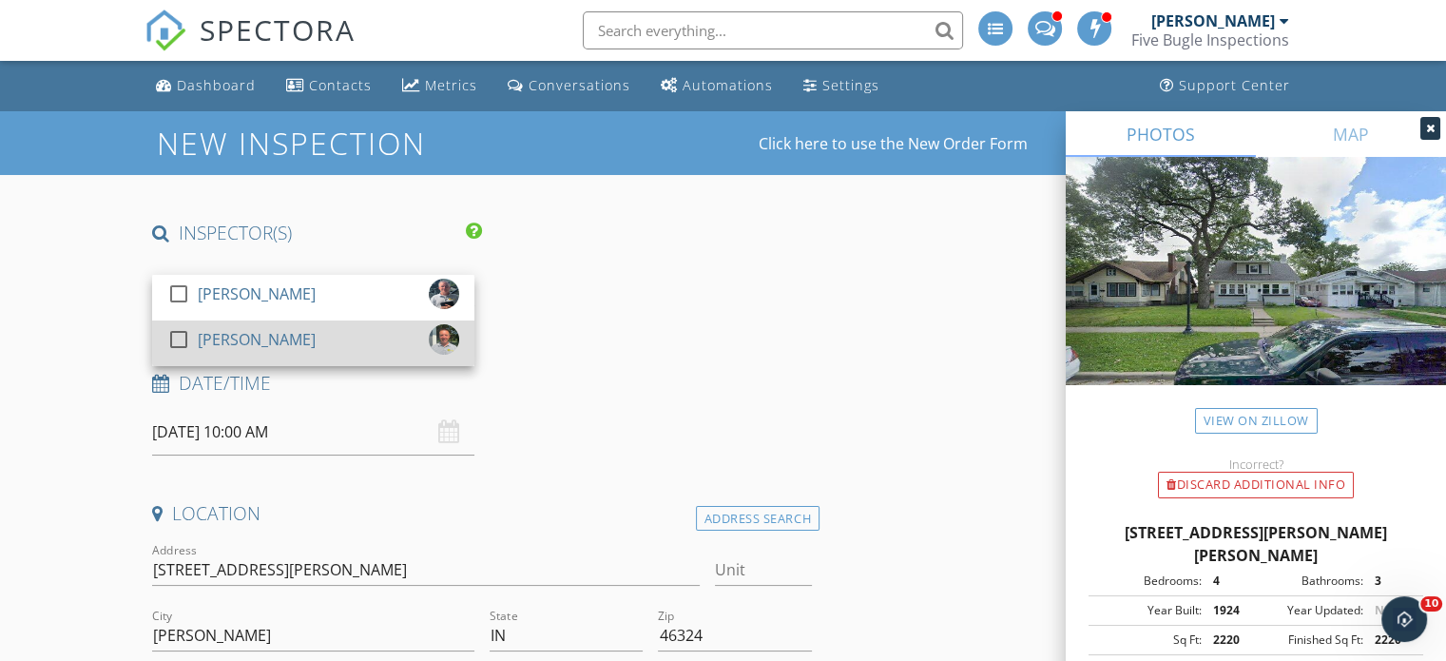
click at [179, 339] on div at bounding box center [179, 339] width 32 height 32
